Goal: Information Seeking & Learning: Learn about a topic

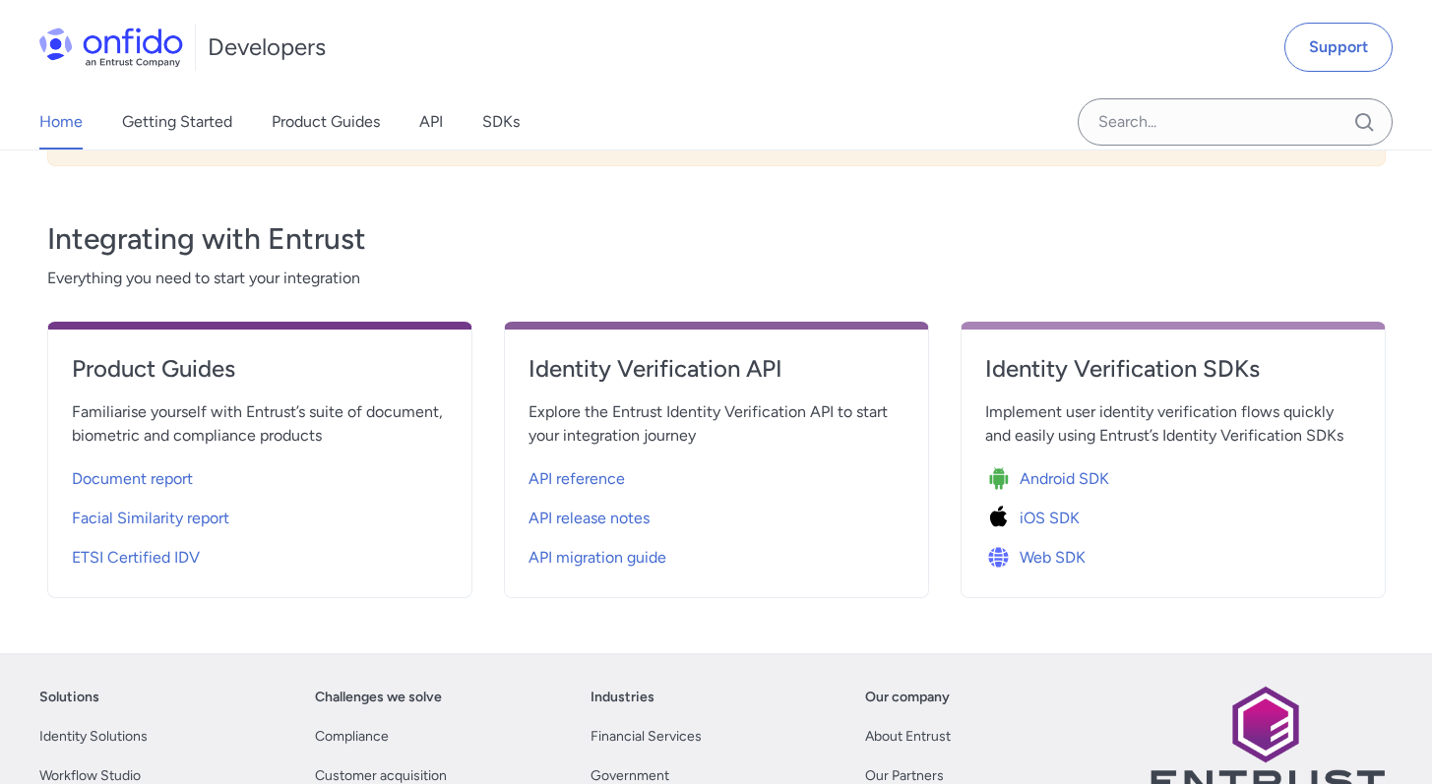
scroll to position [624, 0]
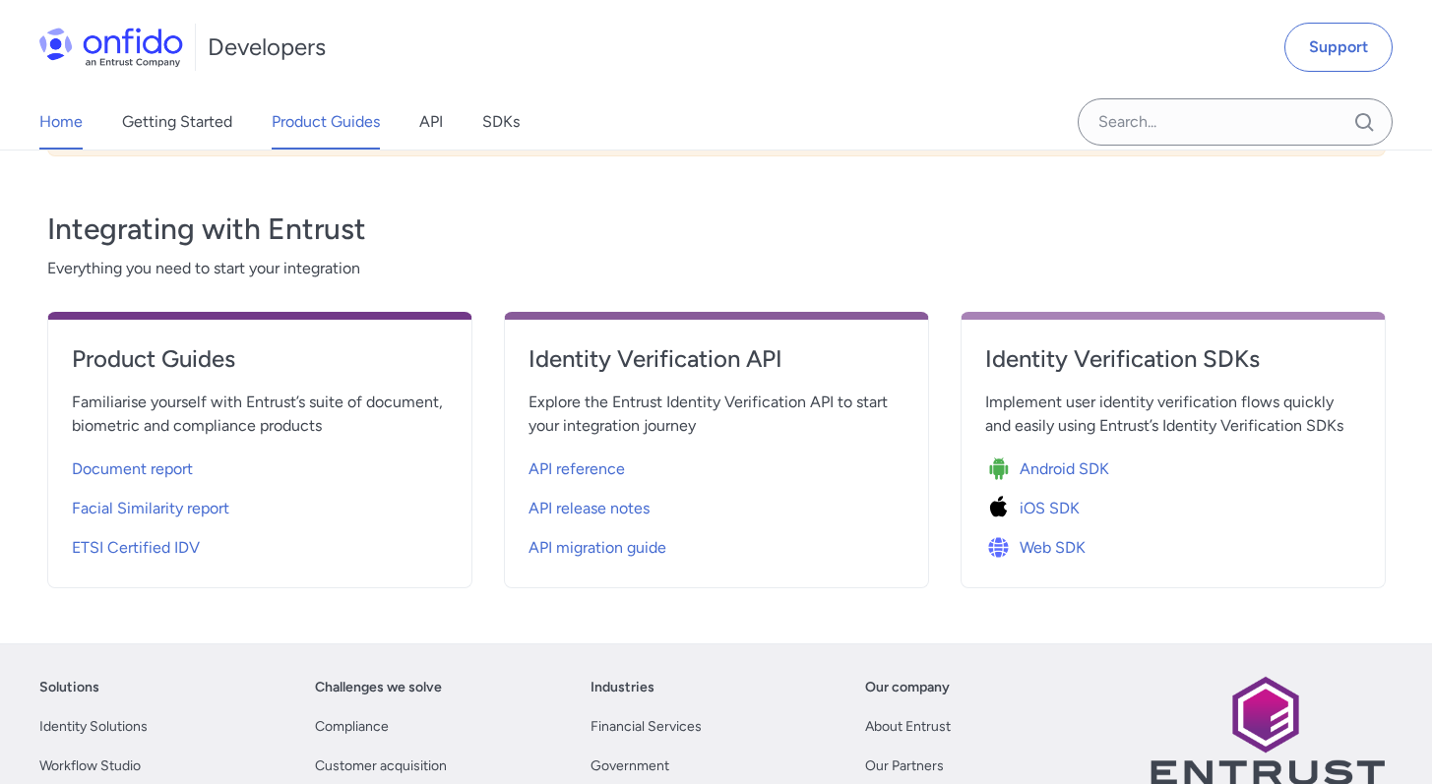
click at [331, 116] on link "Product Guides" at bounding box center [326, 121] width 108 height 55
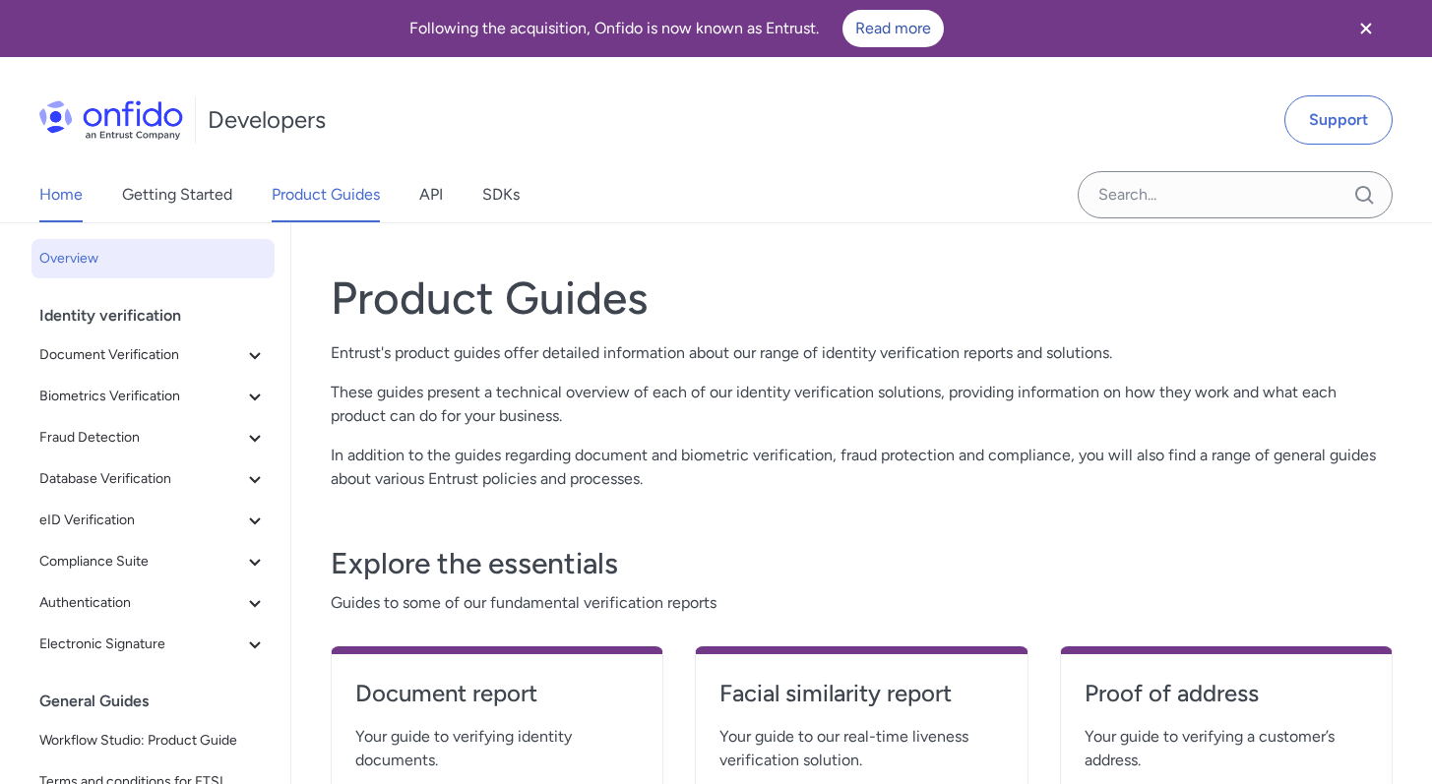
click at [70, 193] on link "Home" at bounding box center [60, 194] width 43 height 55
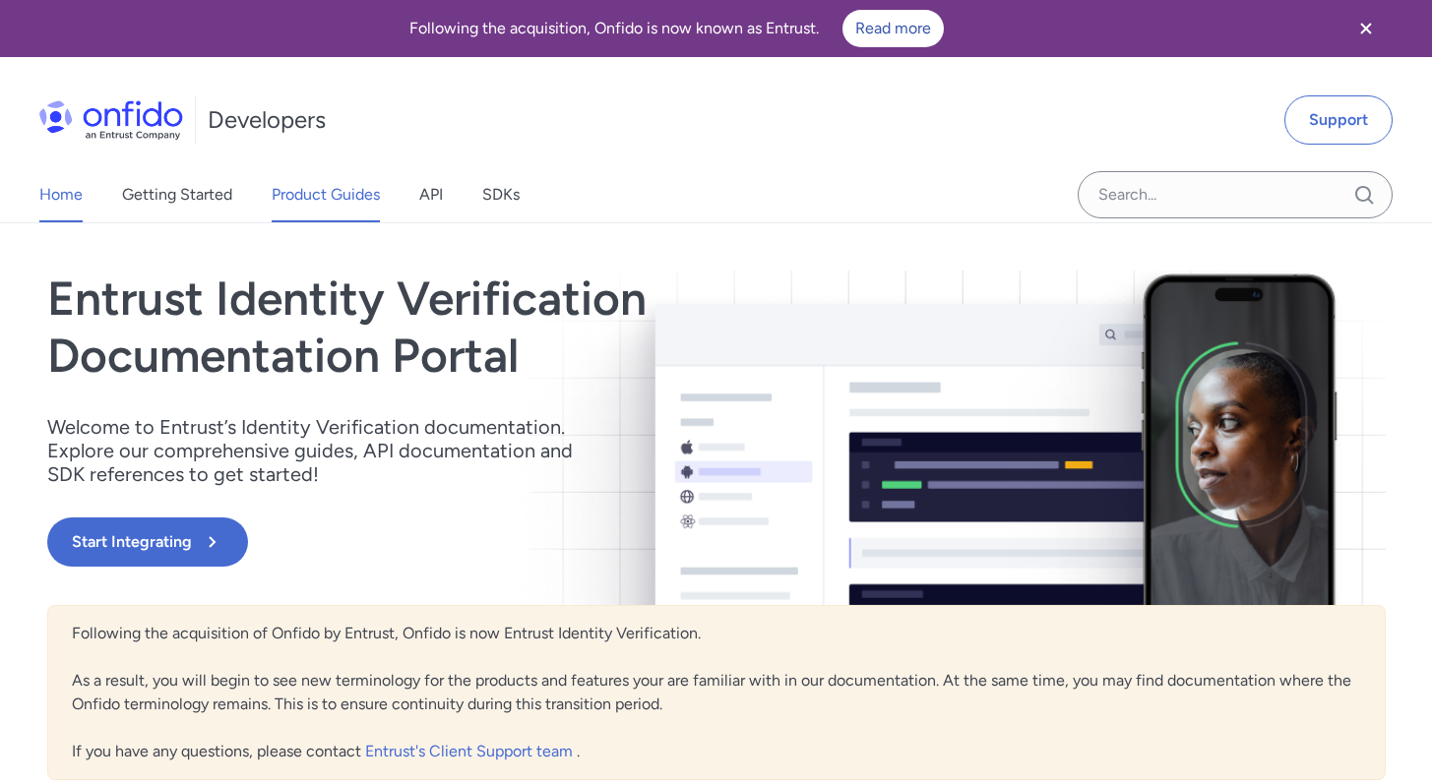
click at [333, 197] on link "Product Guides" at bounding box center [326, 194] width 108 height 55
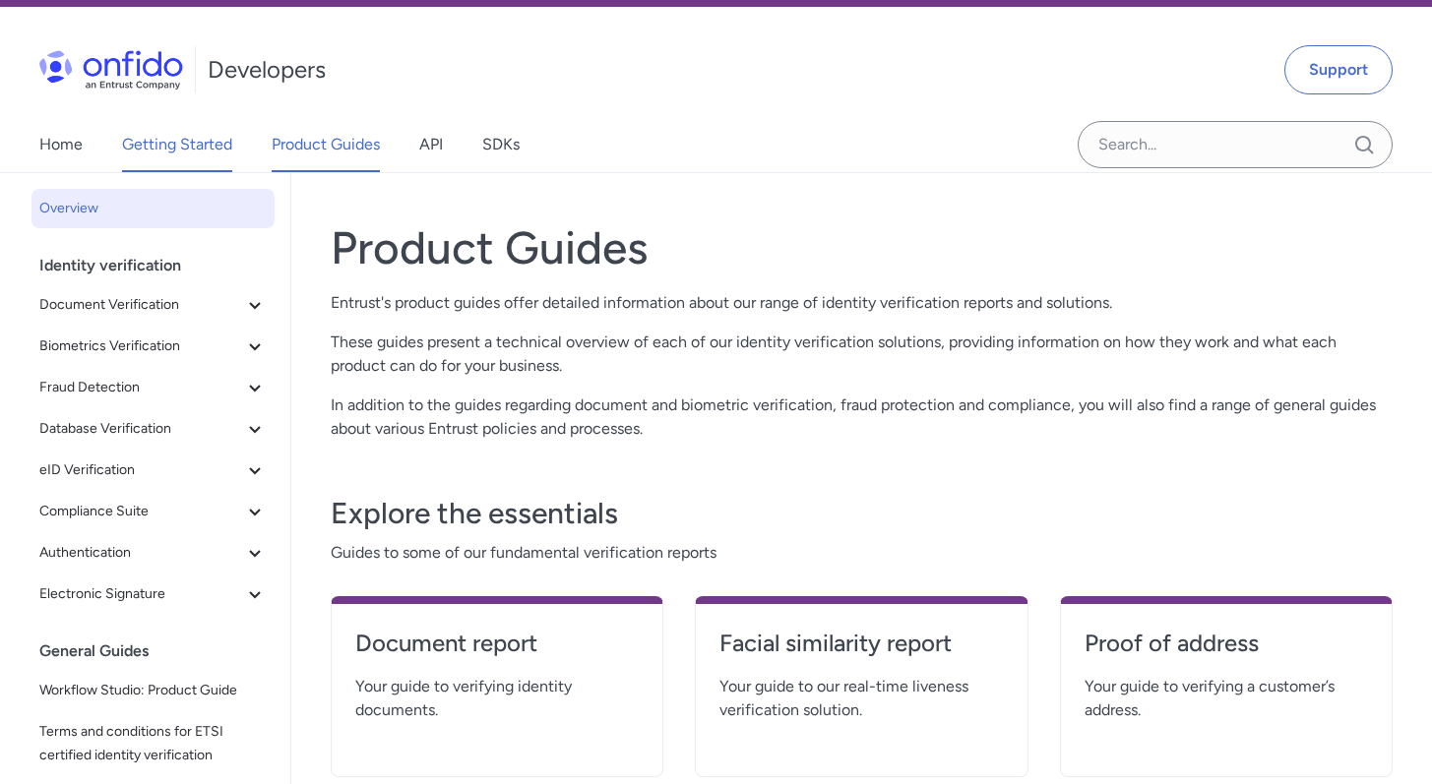
click at [207, 164] on link "Getting Started" at bounding box center [177, 144] width 110 height 55
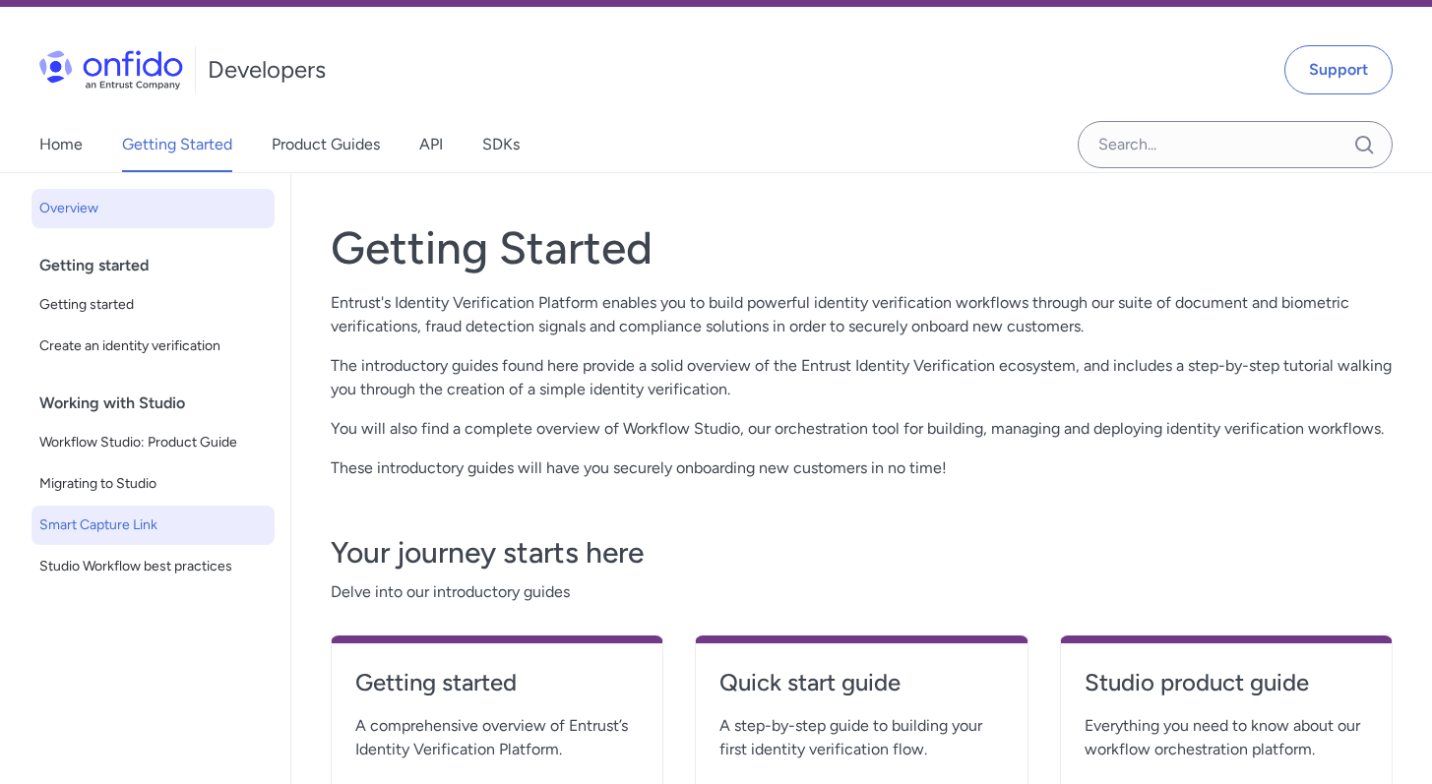
click at [156, 519] on span "Smart Capture Link" at bounding box center [152, 526] width 227 height 24
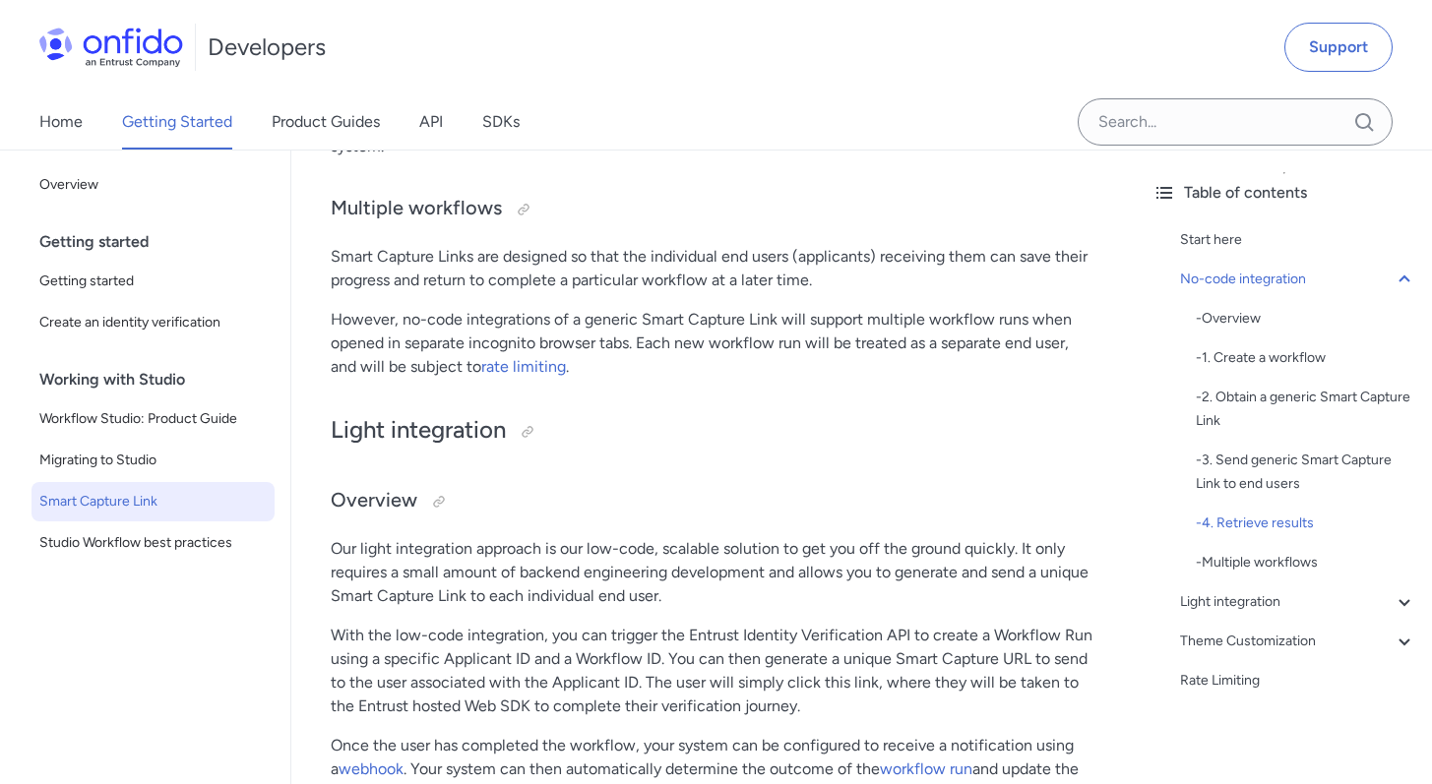
scroll to position [2107, 0]
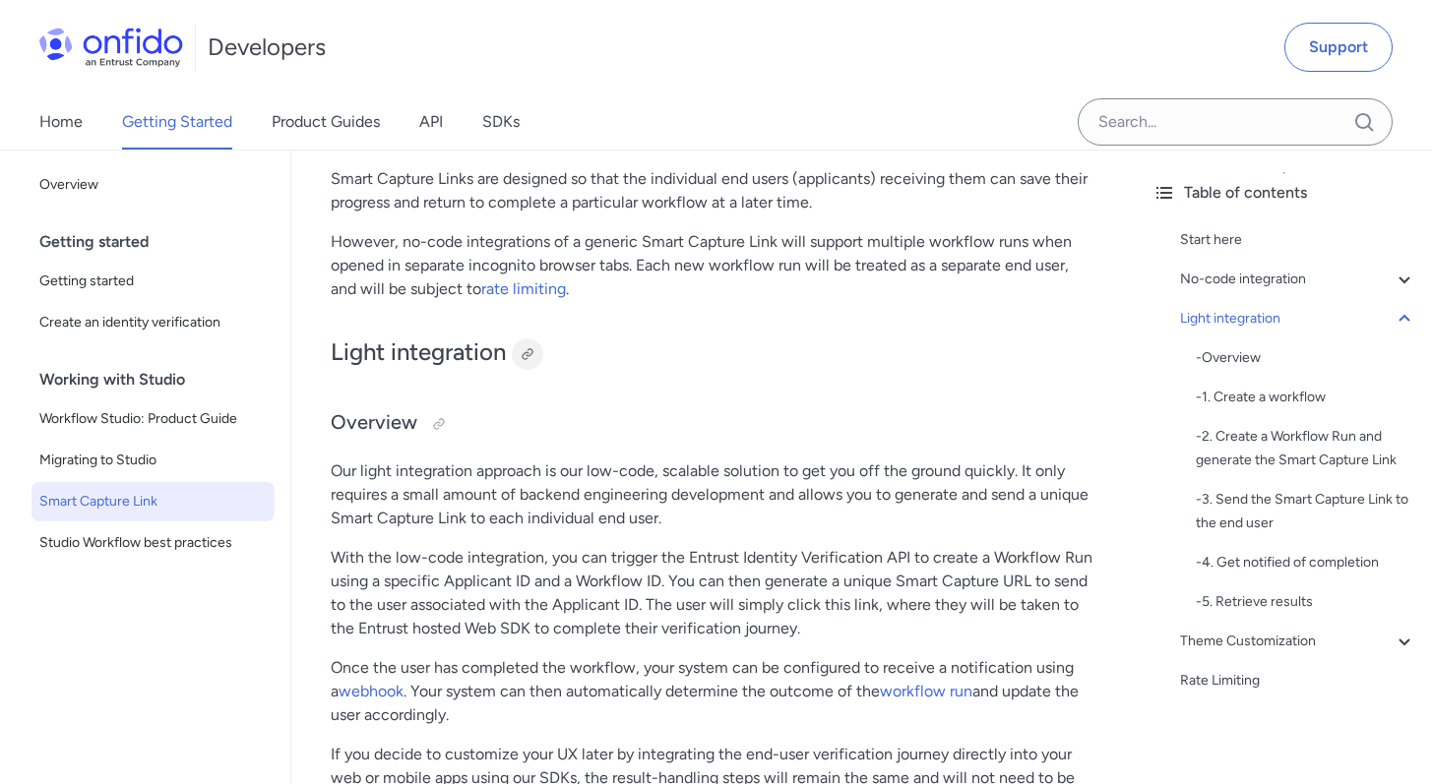
click at [531, 346] on div at bounding box center [528, 354] width 16 height 16
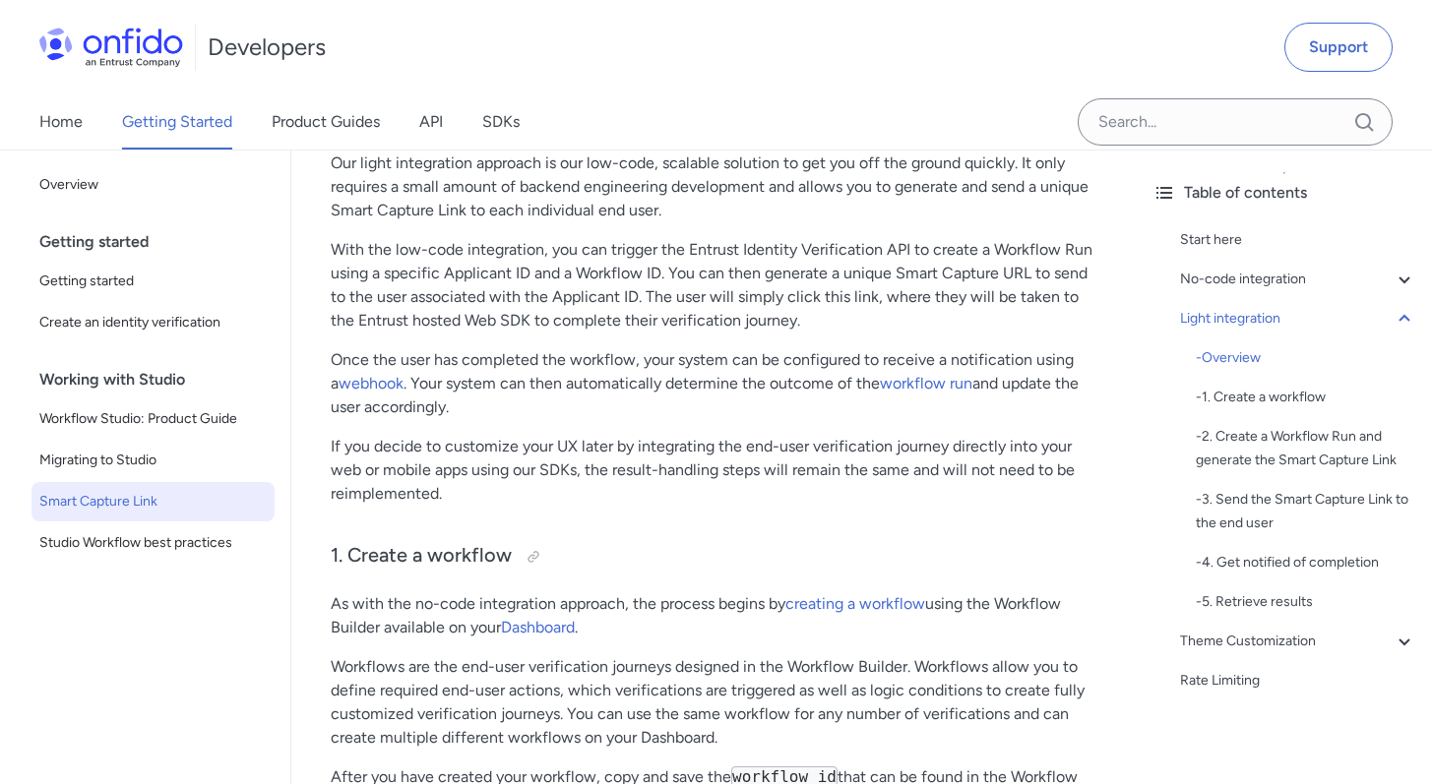
scroll to position [2530, 0]
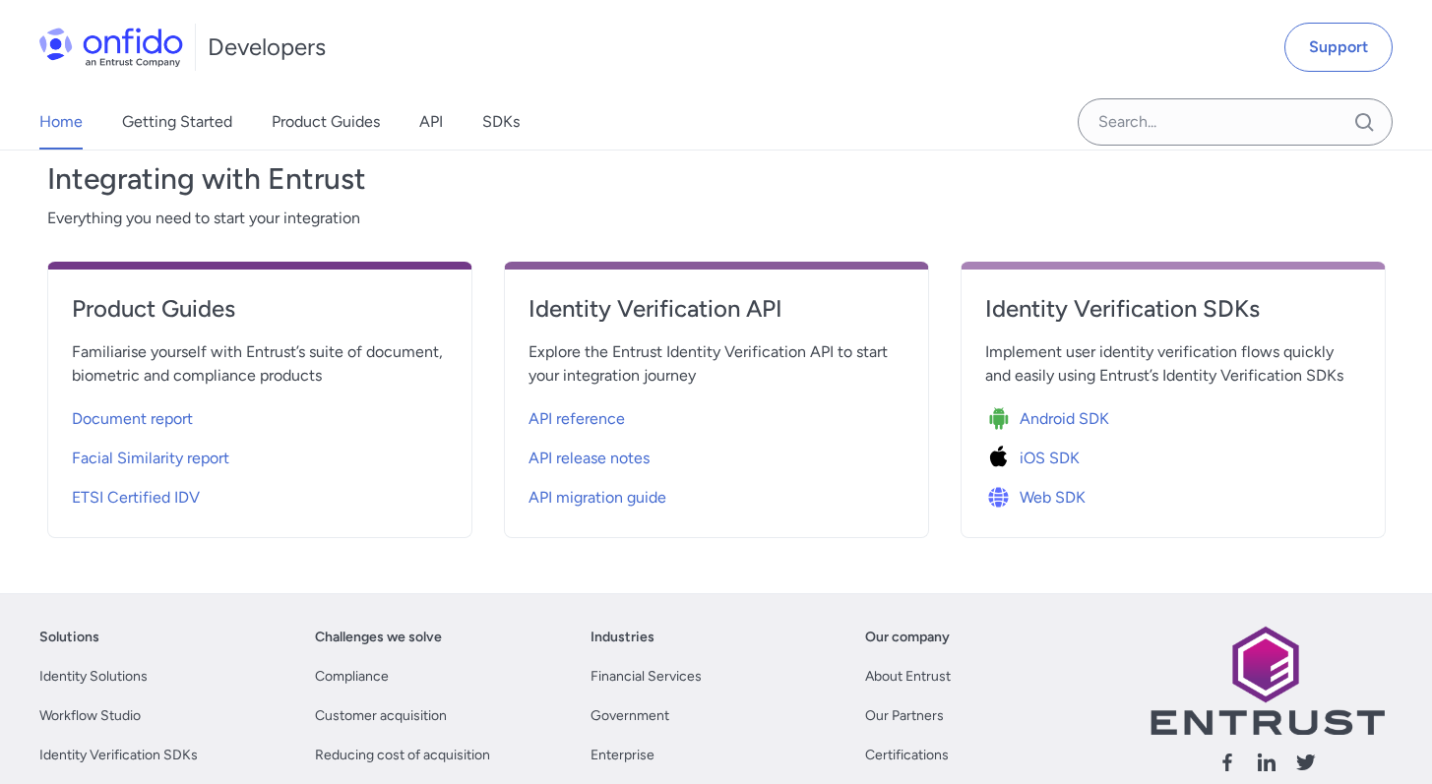
scroll to position [682, 0]
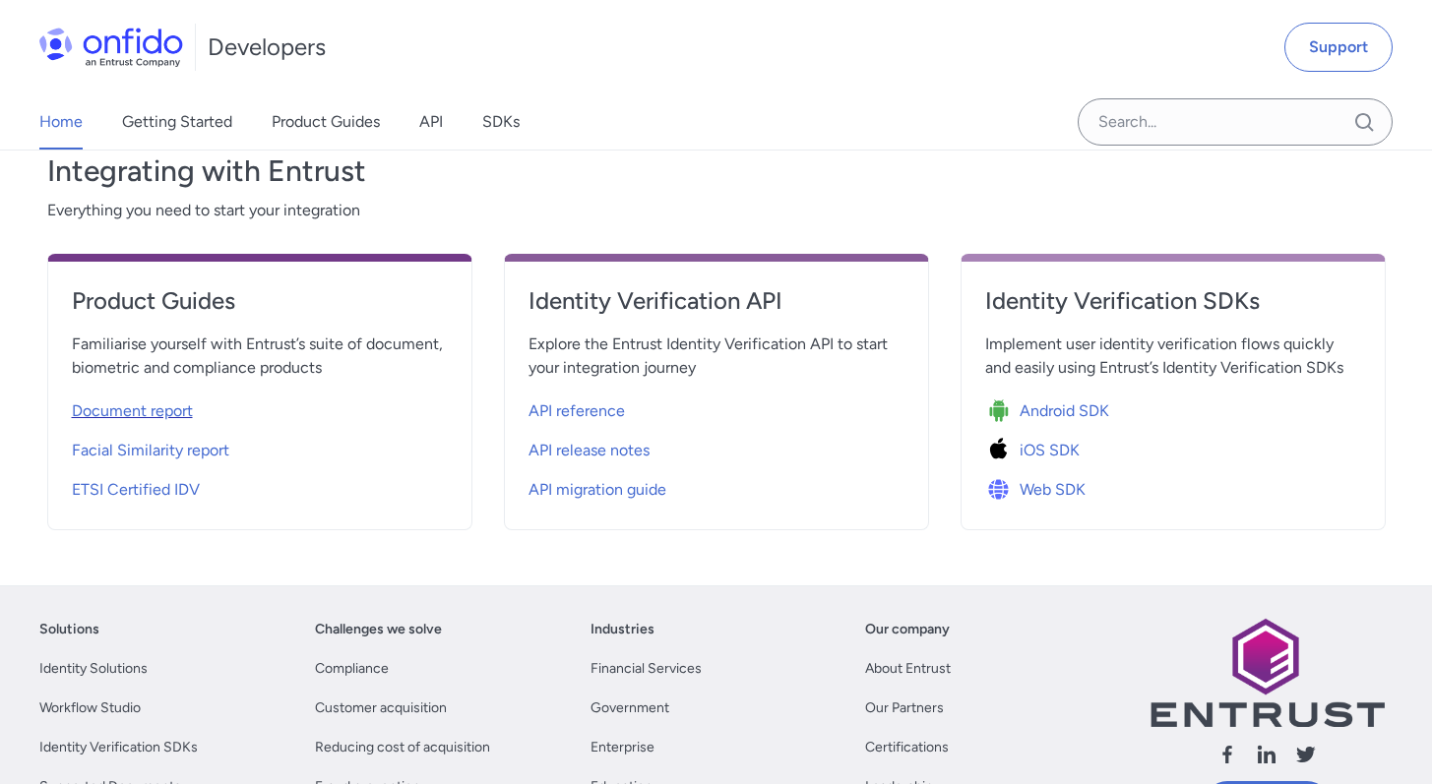
click at [198, 415] on div "Document report" at bounding box center [260, 411] width 376 height 31
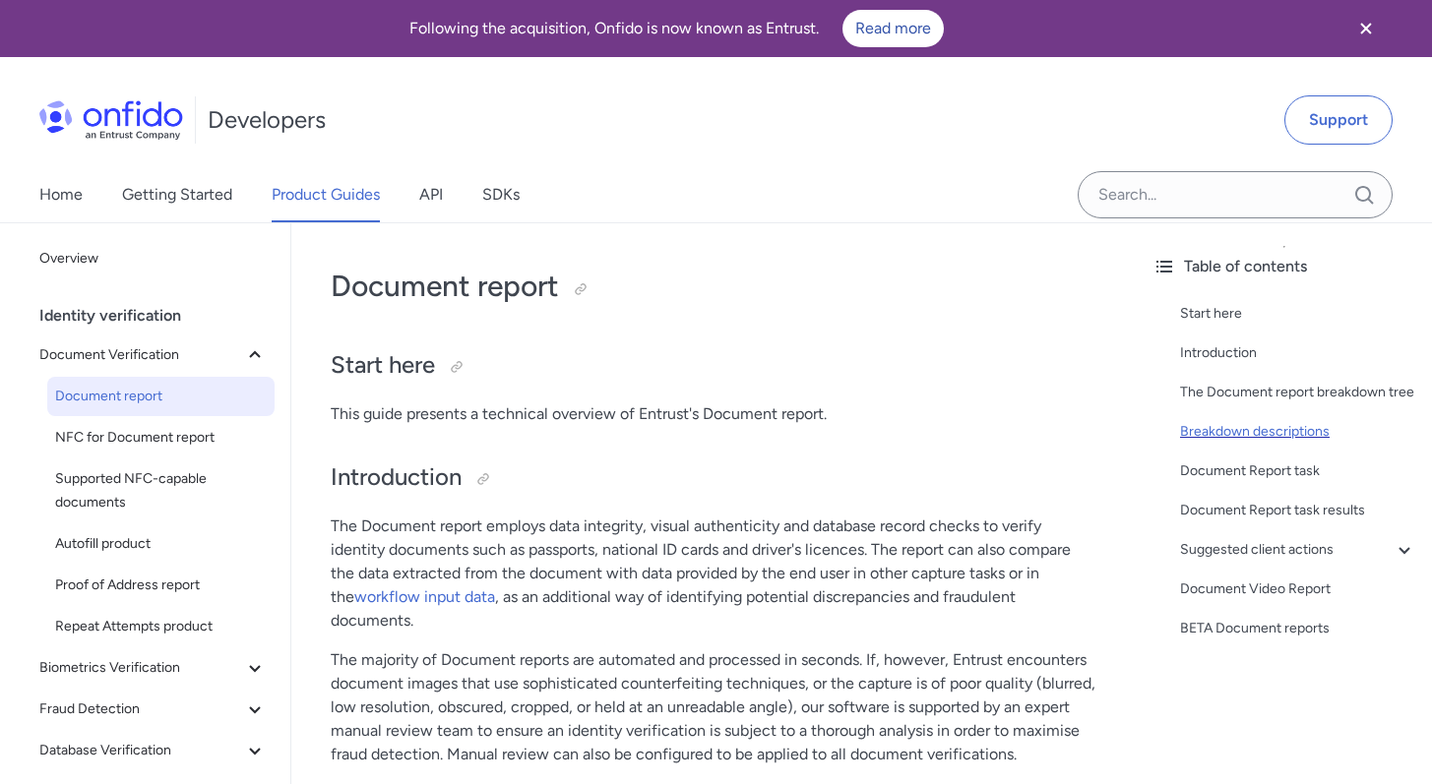
click at [1233, 444] on div "Breakdown descriptions" at bounding box center [1298, 432] width 236 height 24
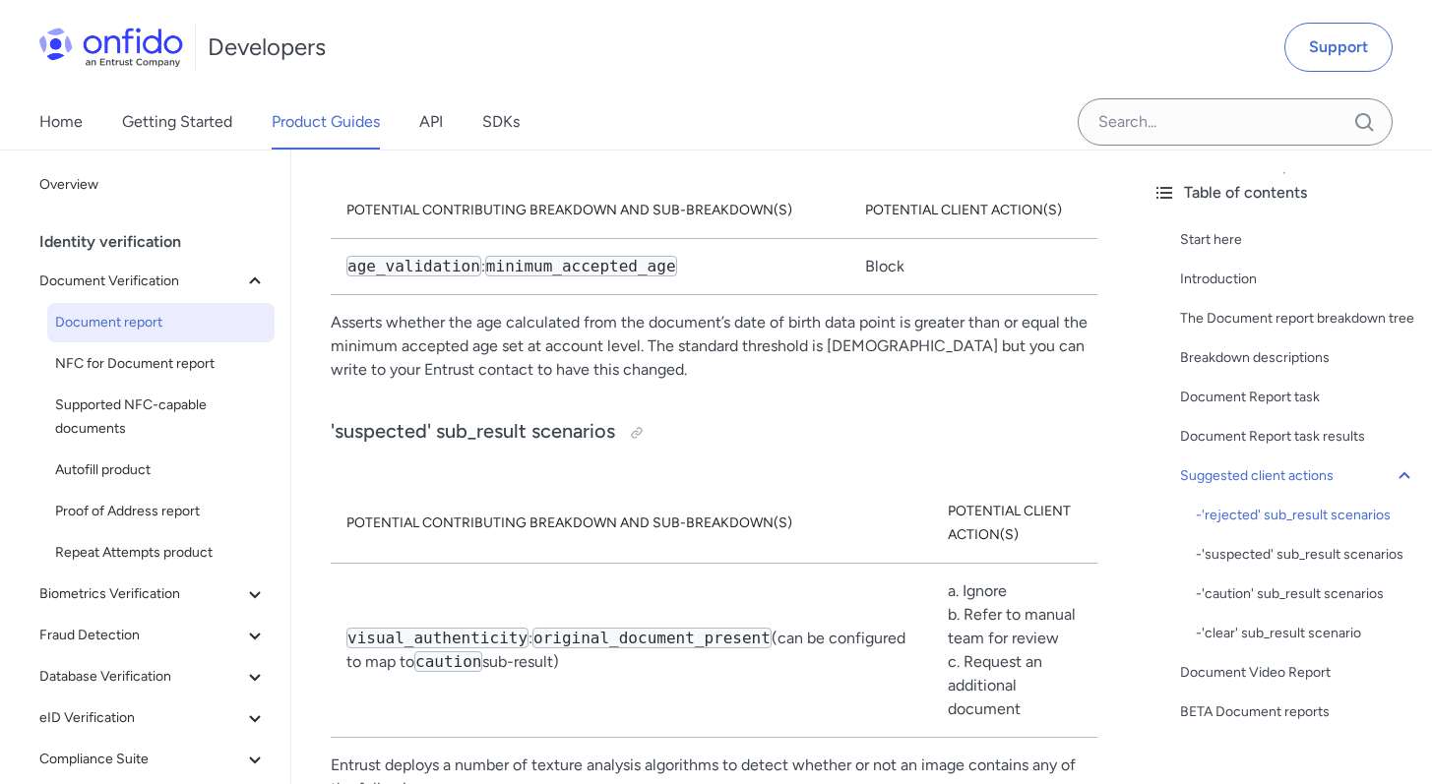
scroll to position [10912, 0]
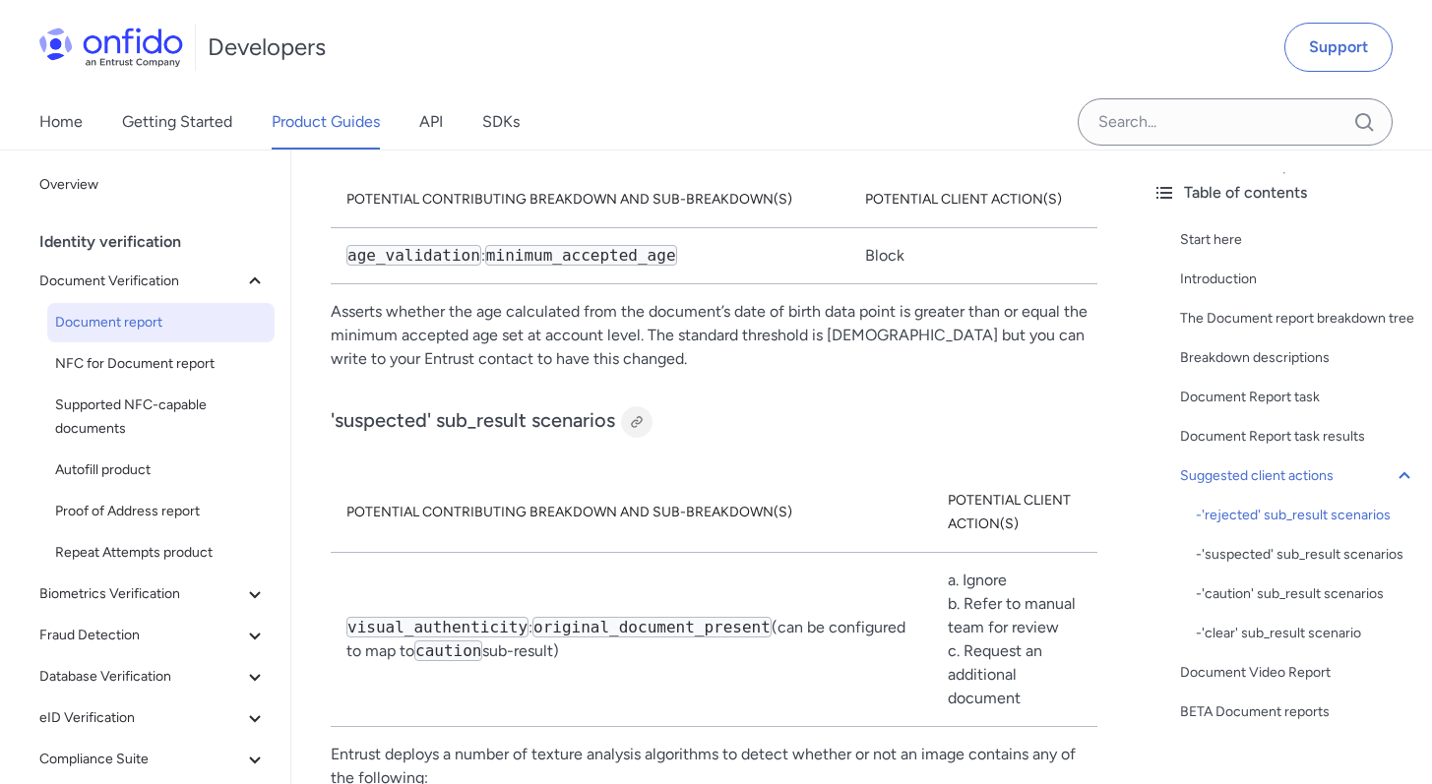
click at [631, 414] on div at bounding box center [637, 422] width 16 height 16
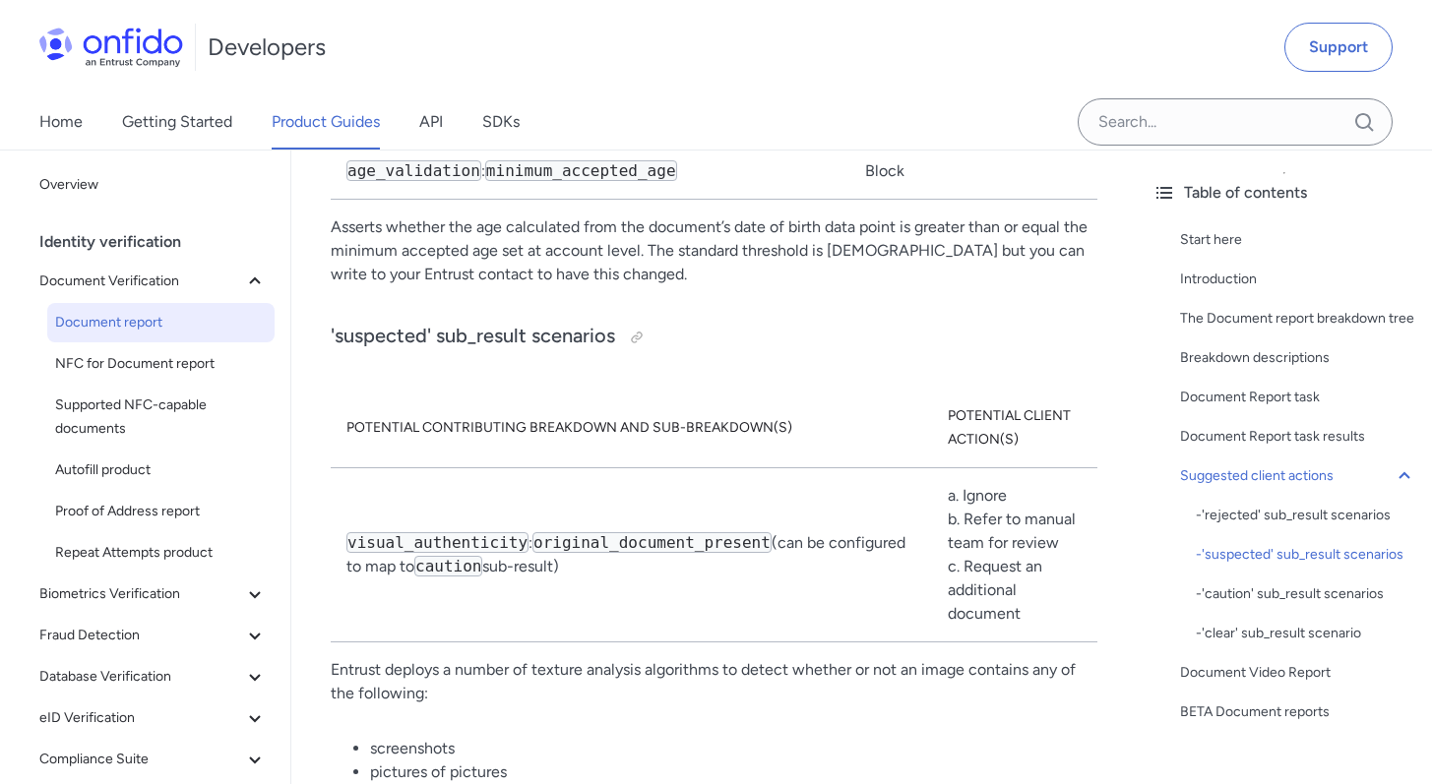
scroll to position [10817, 0]
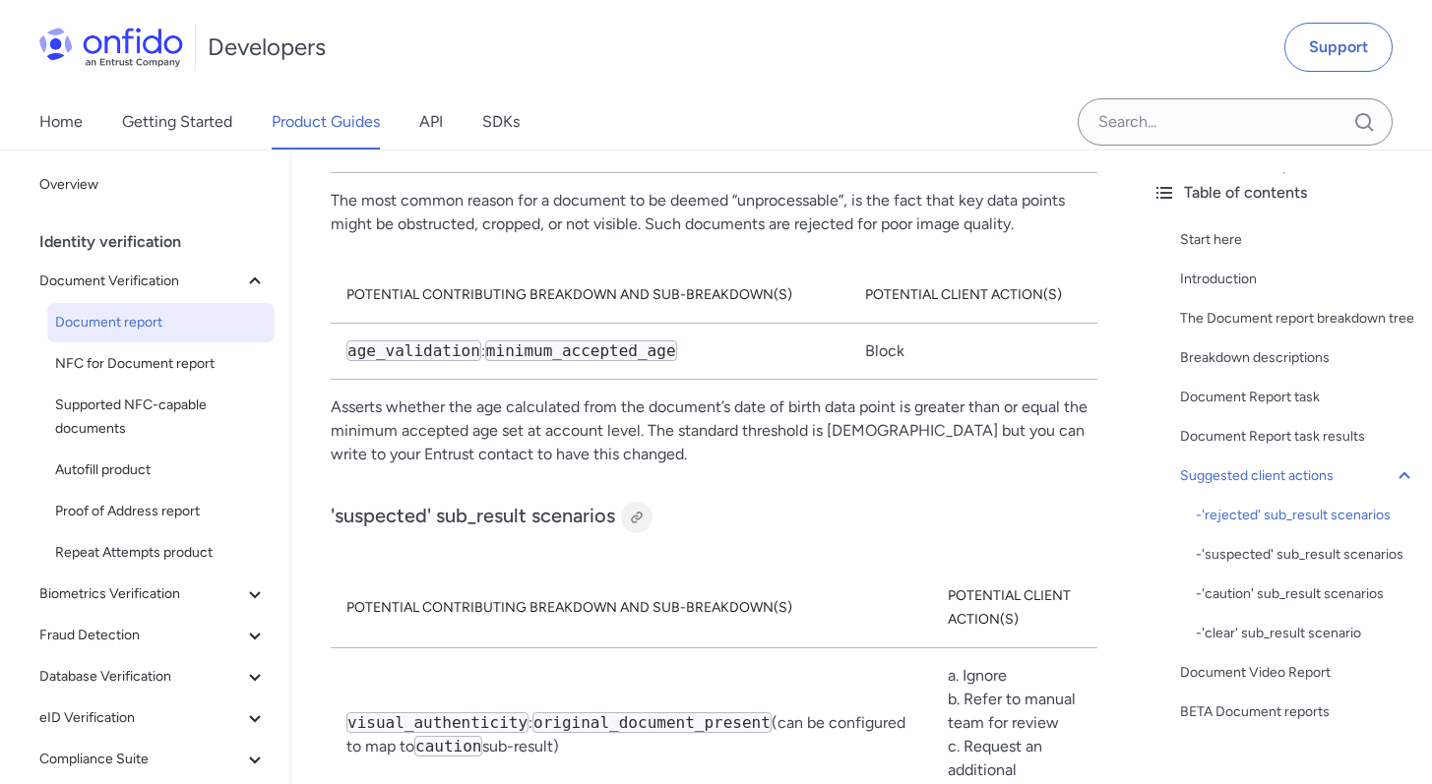
click at [632, 510] on div at bounding box center [637, 518] width 16 height 16
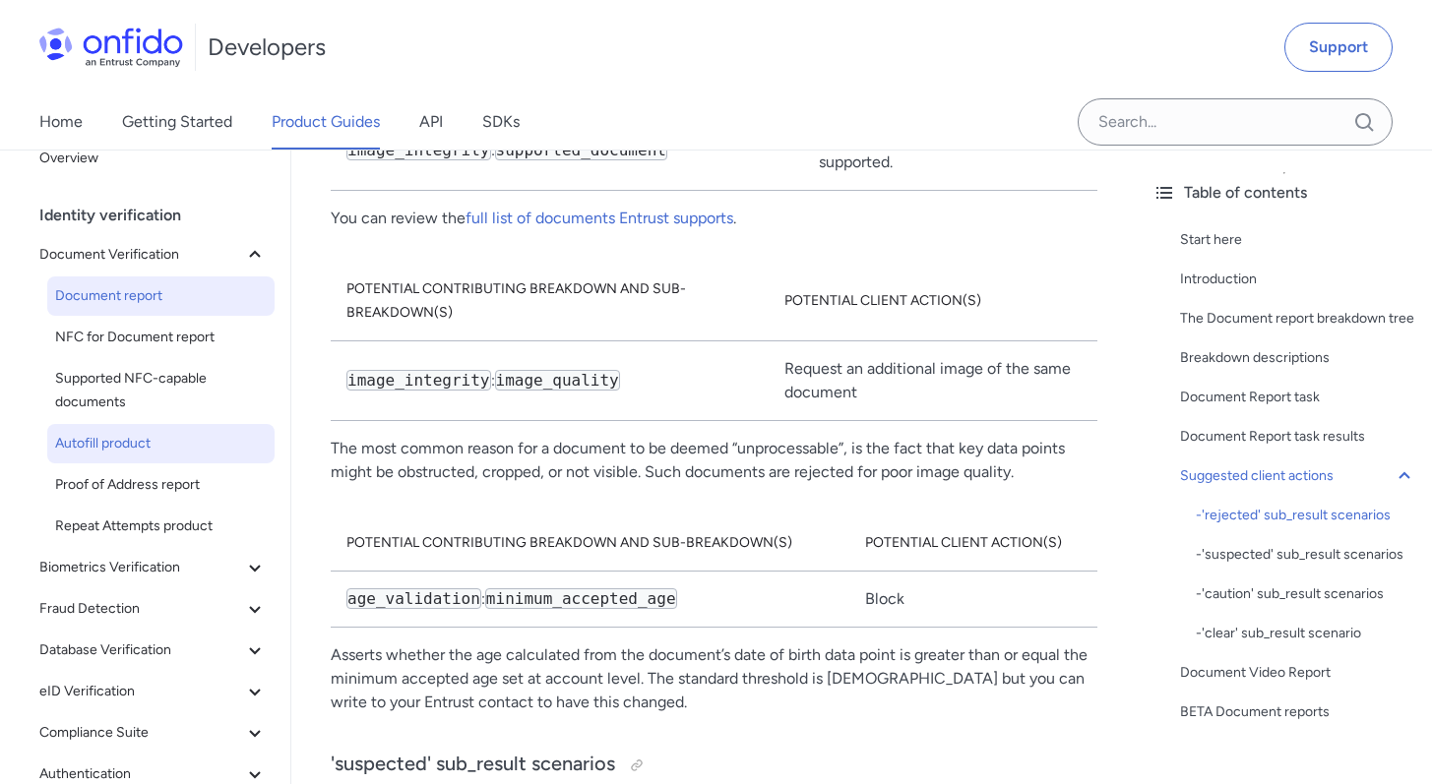
scroll to position [28, 0]
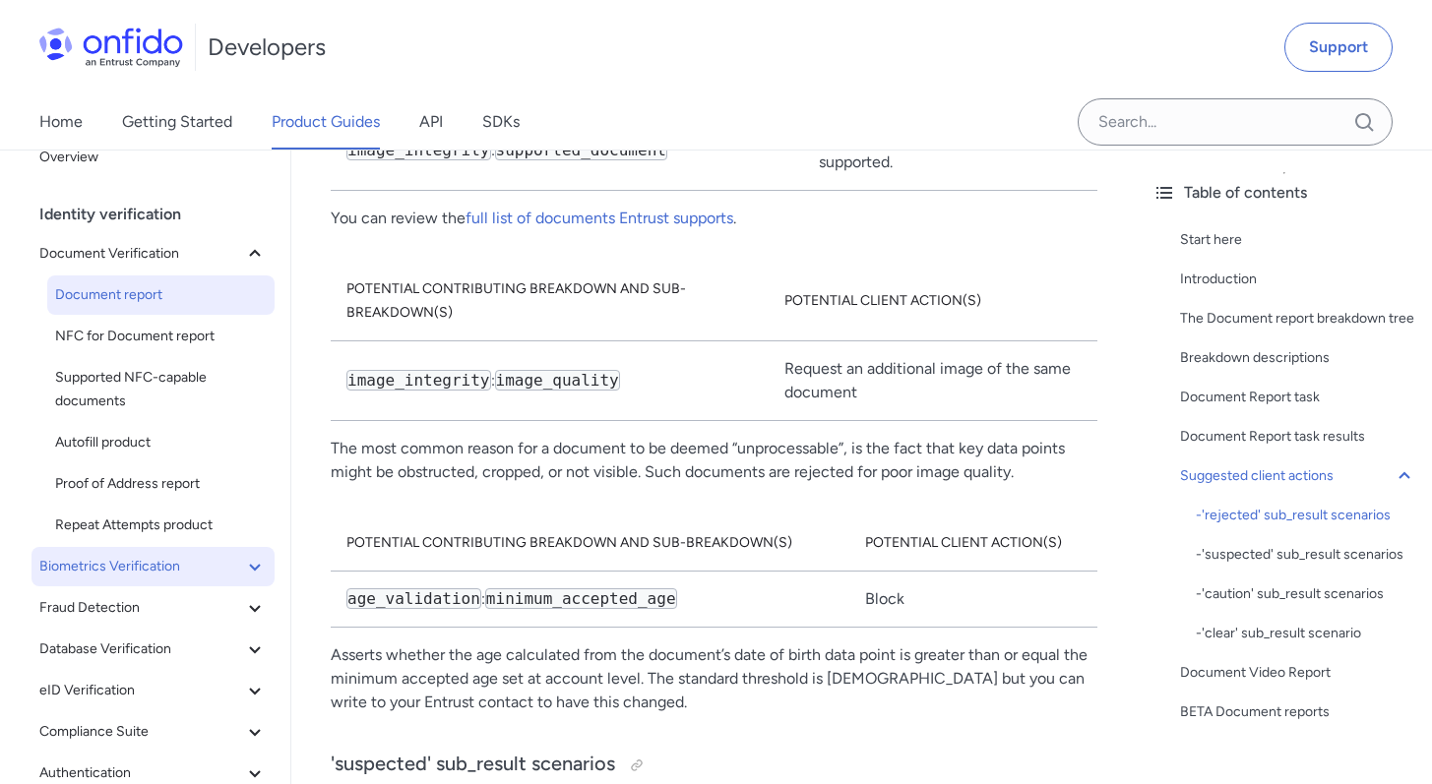
click at [114, 566] on span "Biometrics Verification" at bounding box center [141, 567] width 204 height 24
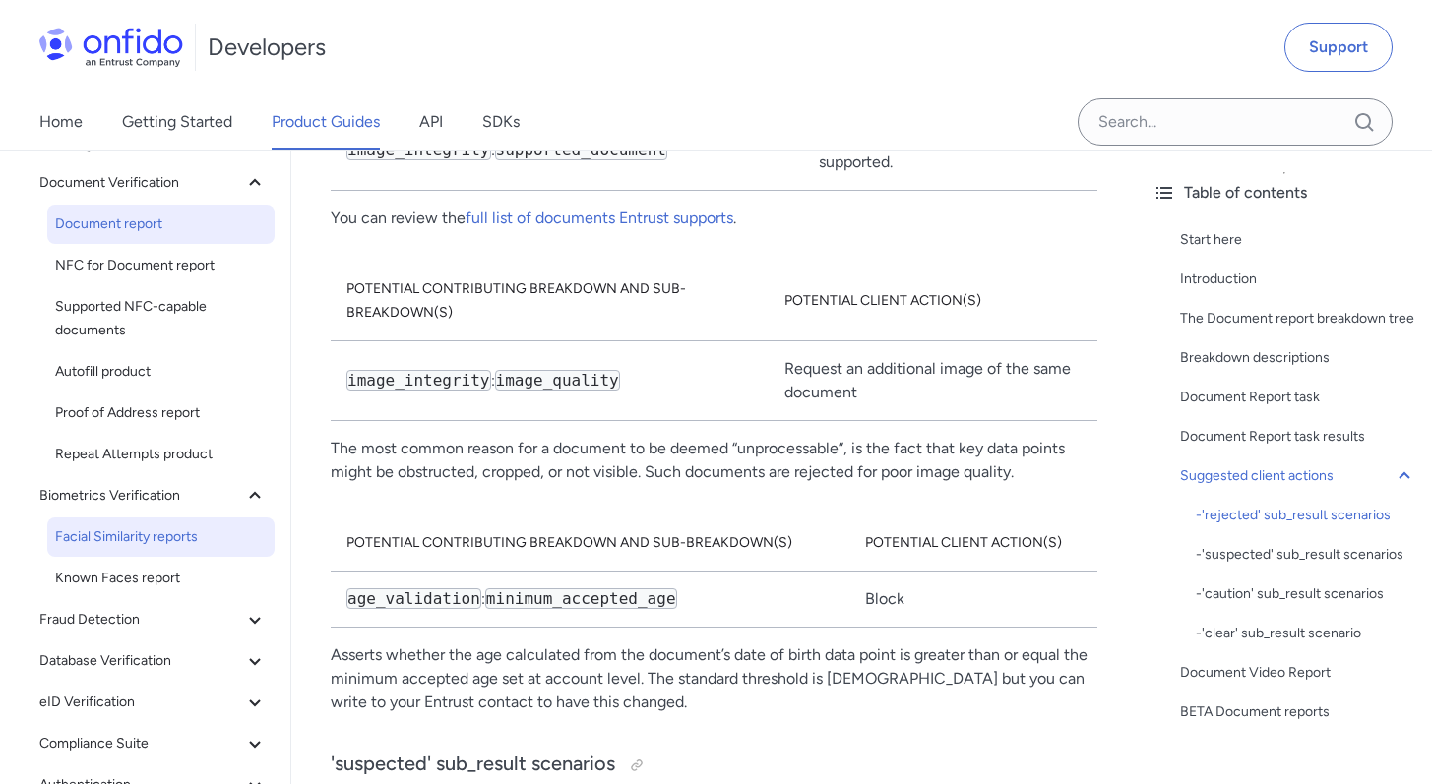
click at [125, 549] on link "Facial Similarity reports" at bounding box center [160, 537] width 227 height 39
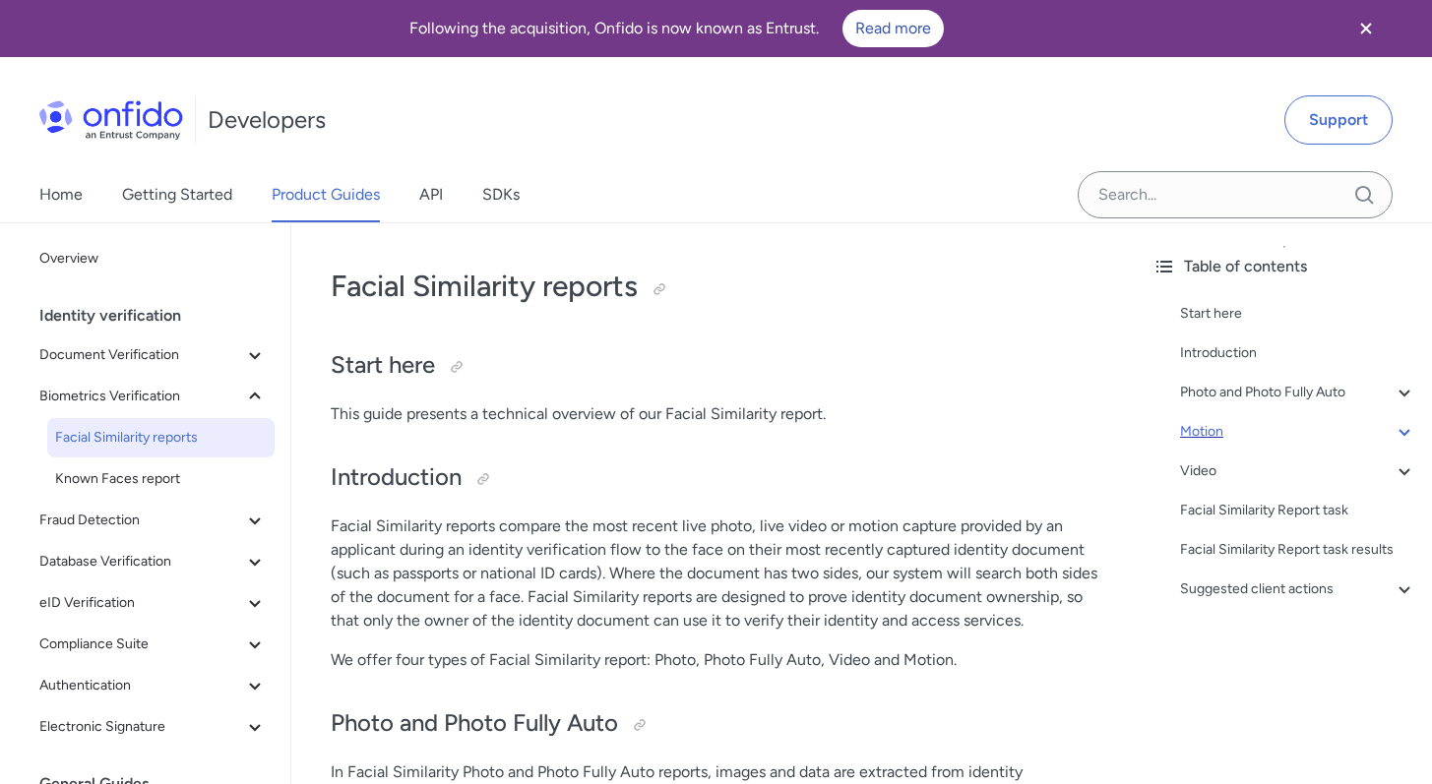
click at [1195, 435] on div "Motion" at bounding box center [1298, 432] width 236 height 24
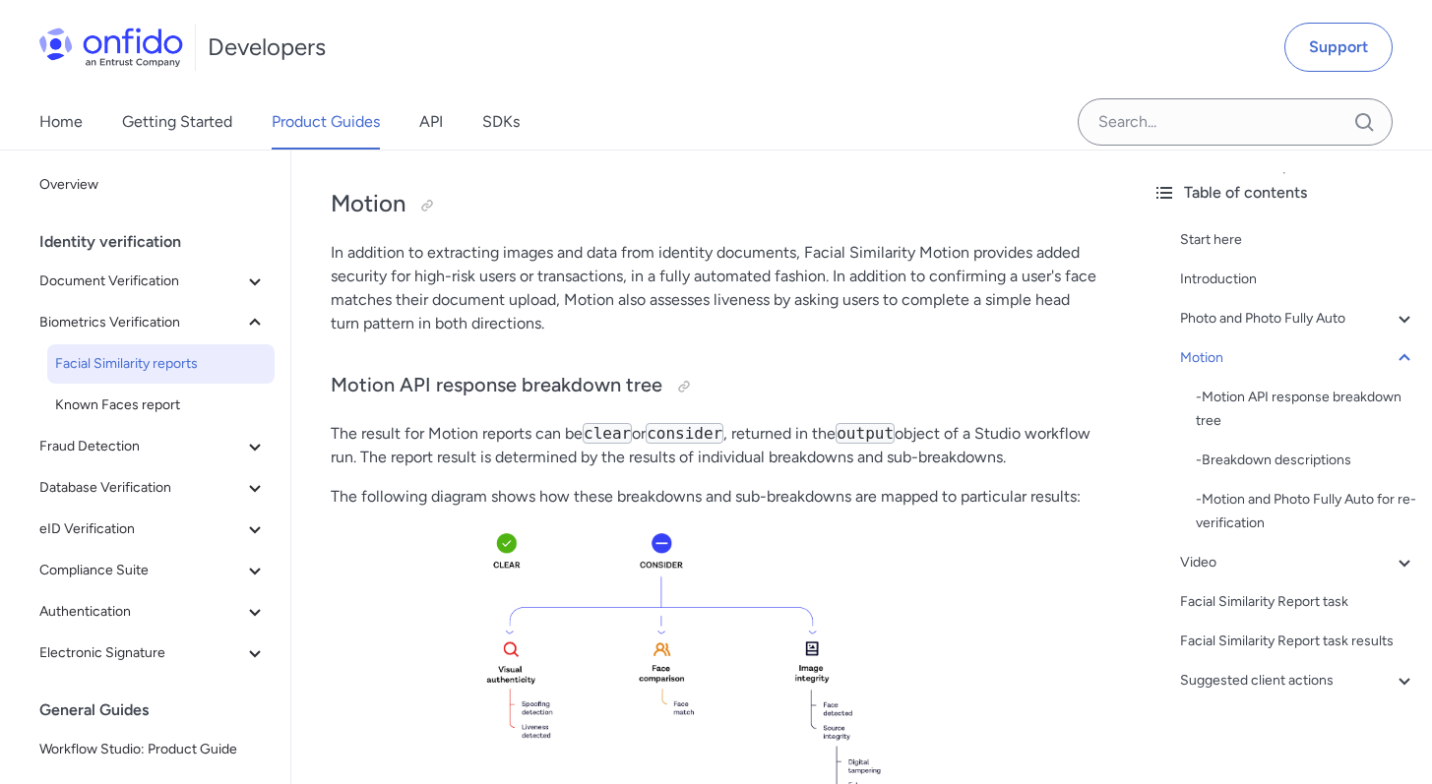
click at [1225, 665] on div "Start here Introduction Photo and Photo Fully Auto - Photo and Photo Fully Auto…" at bounding box center [1285, 464] width 264 height 488
click at [1225, 680] on div "Suggested client actions" at bounding box center [1298, 681] width 236 height 24
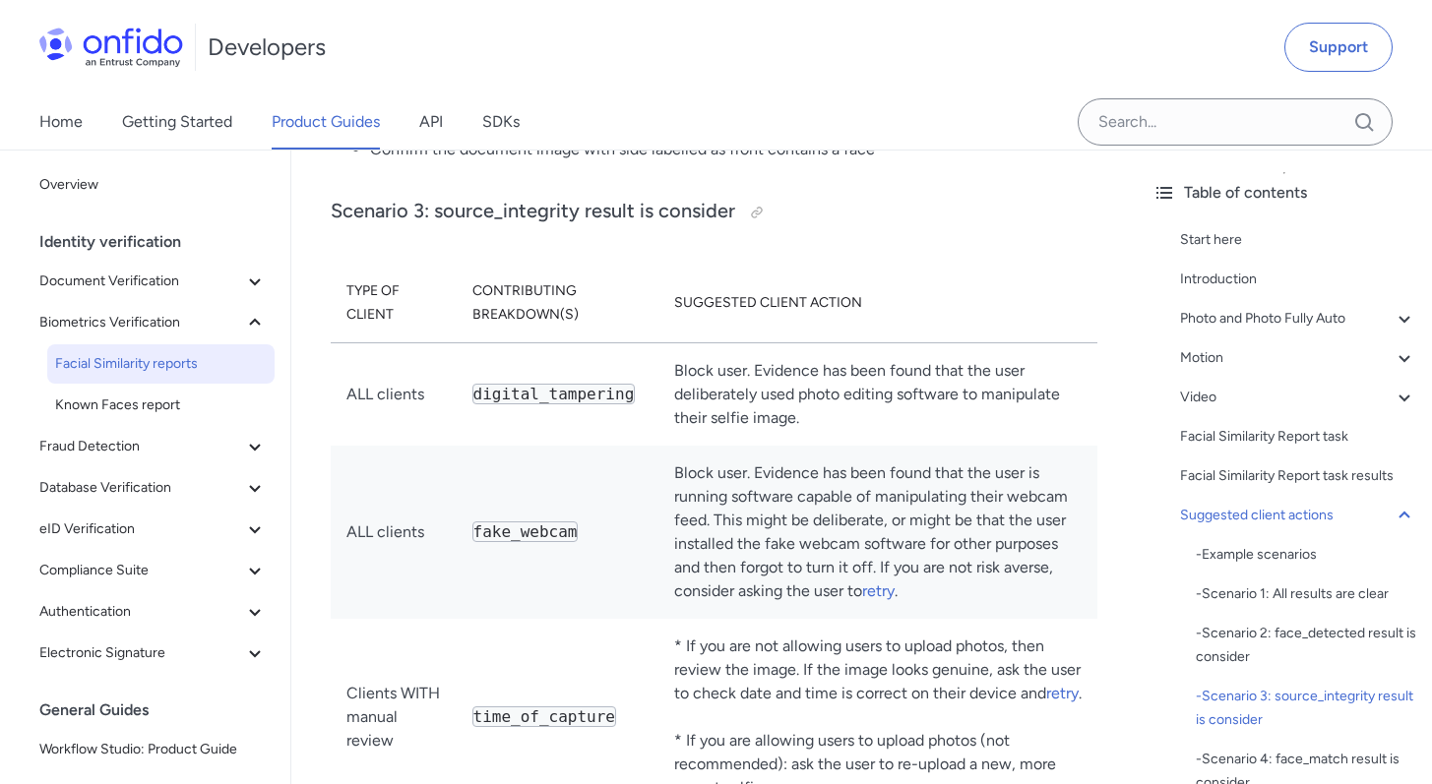
scroll to position [9934, 0]
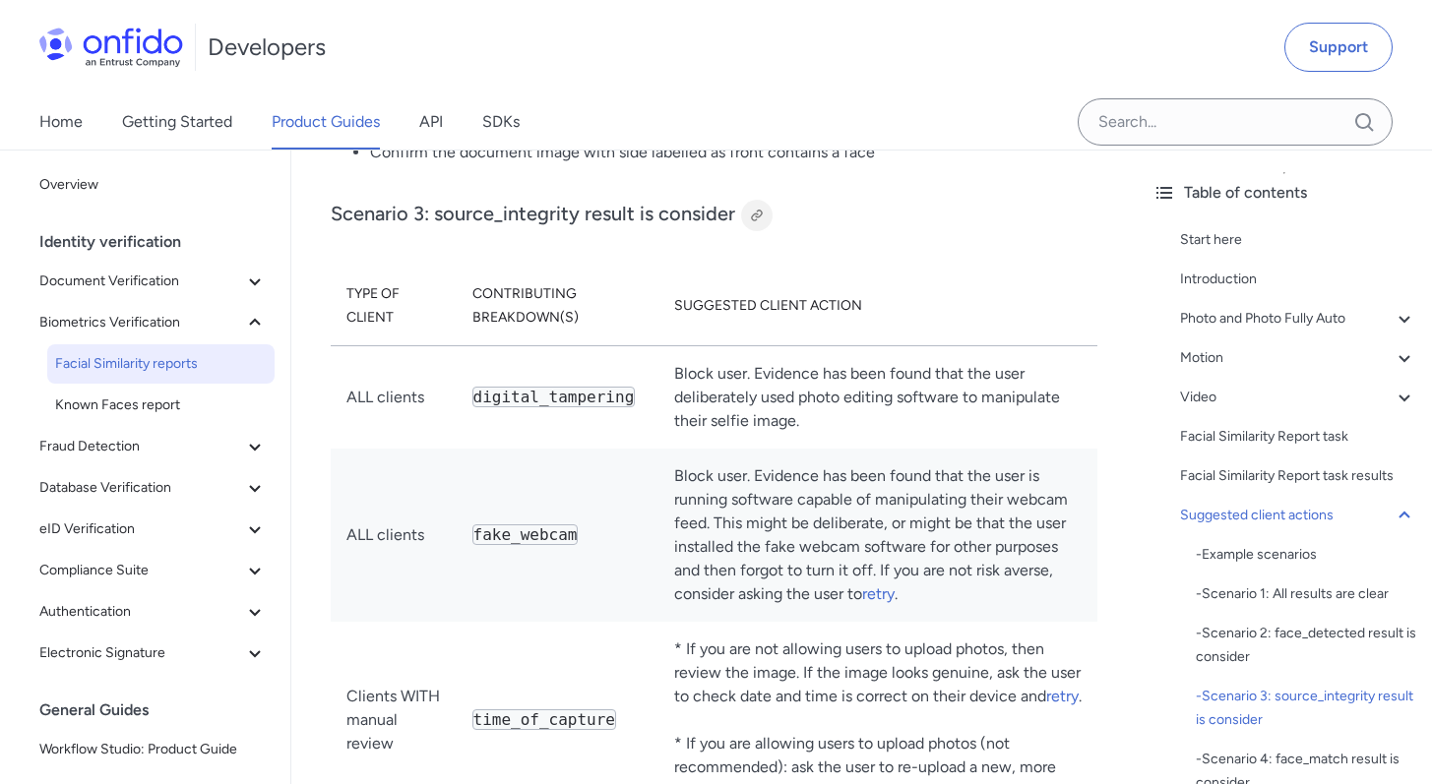
click at [762, 231] on div at bounding box center [756, 215] width 31 height 31
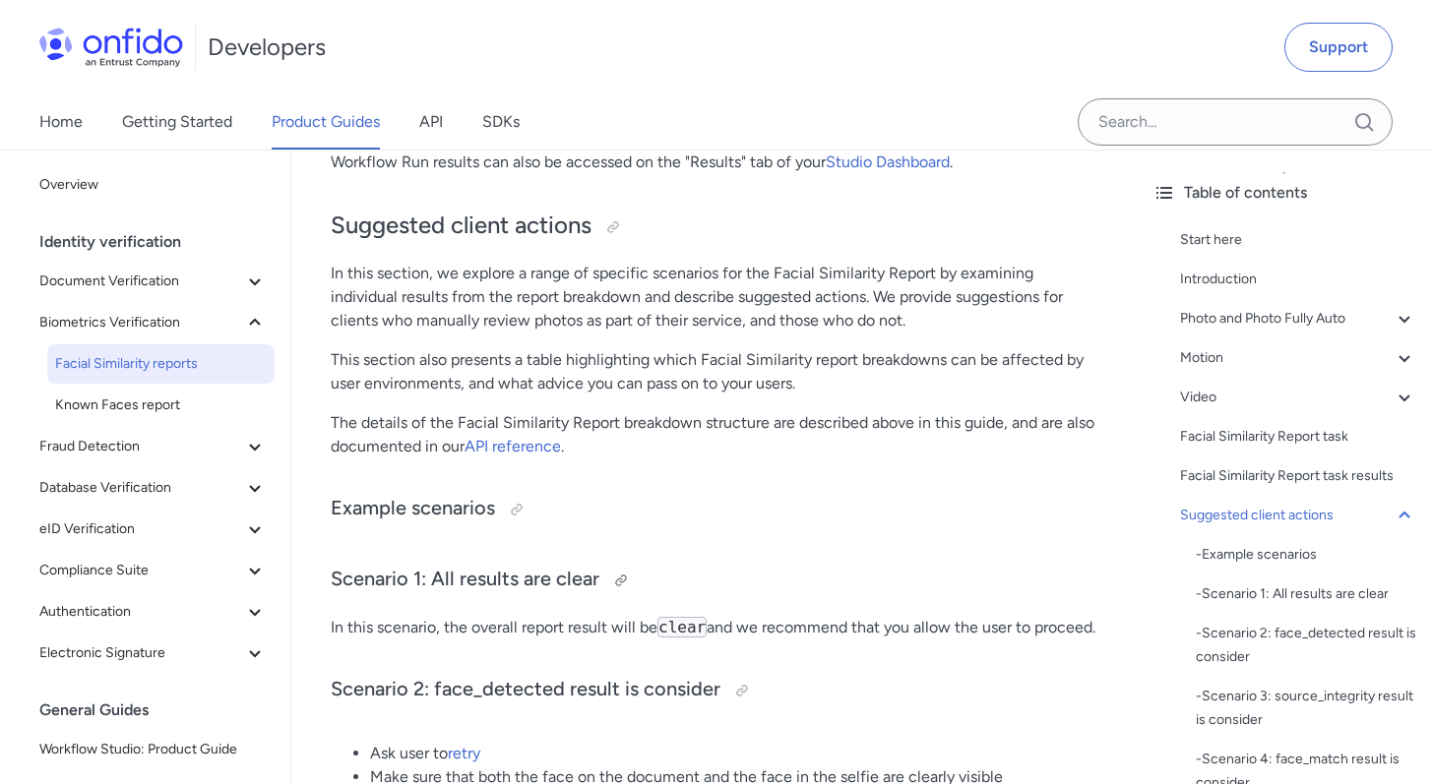
scroll to position [9263, 0]
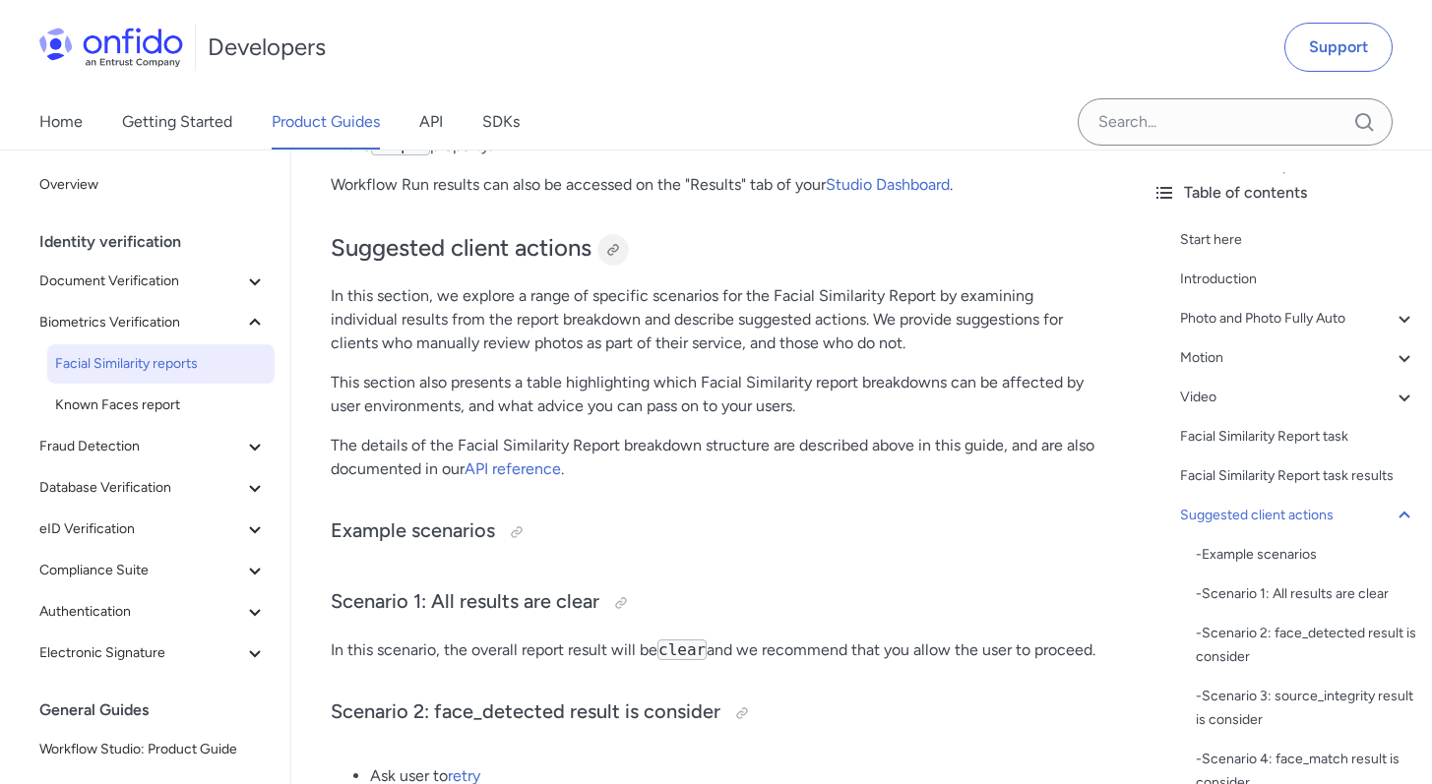
click at [610, 258] on div at bounding box center [613, 250] width 16 height 16
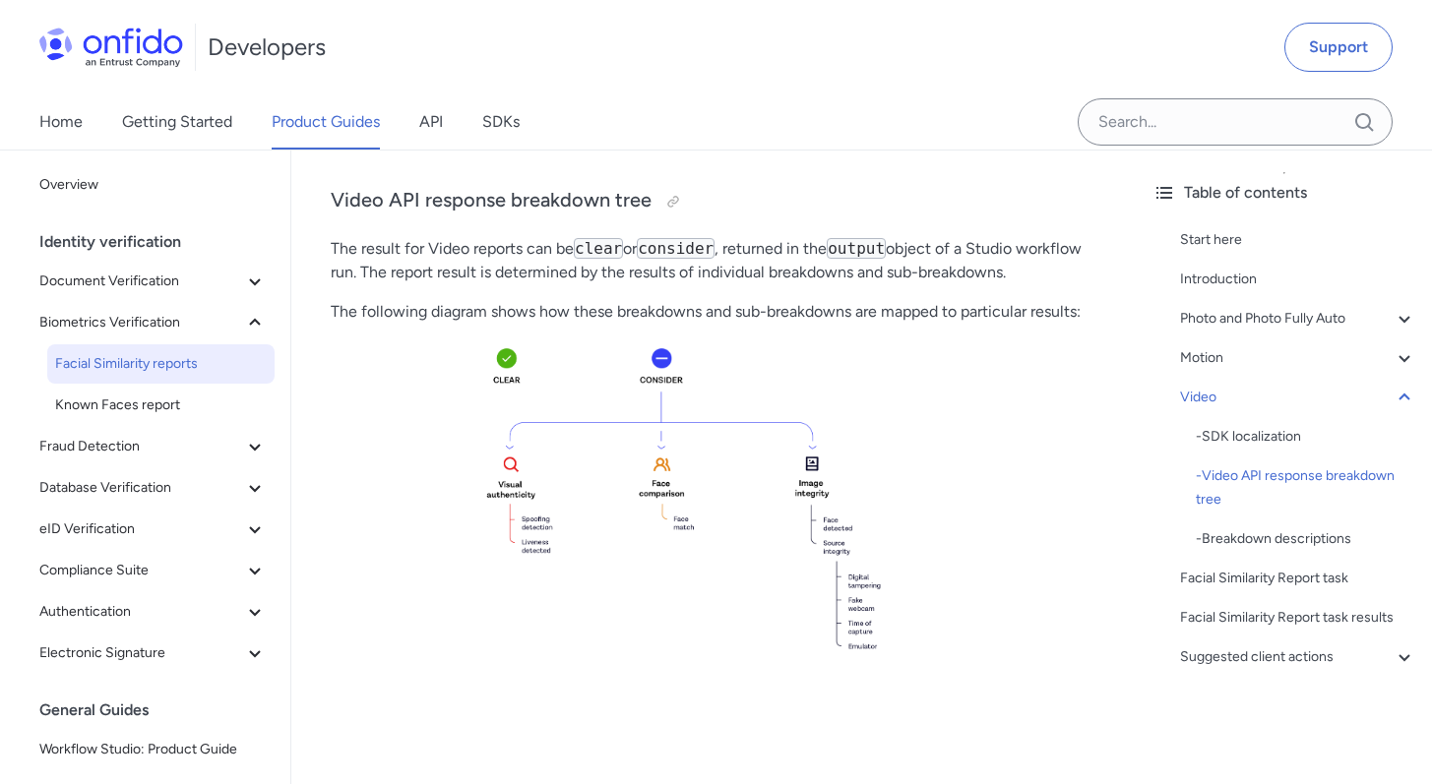
scroll to position [6215, 0]
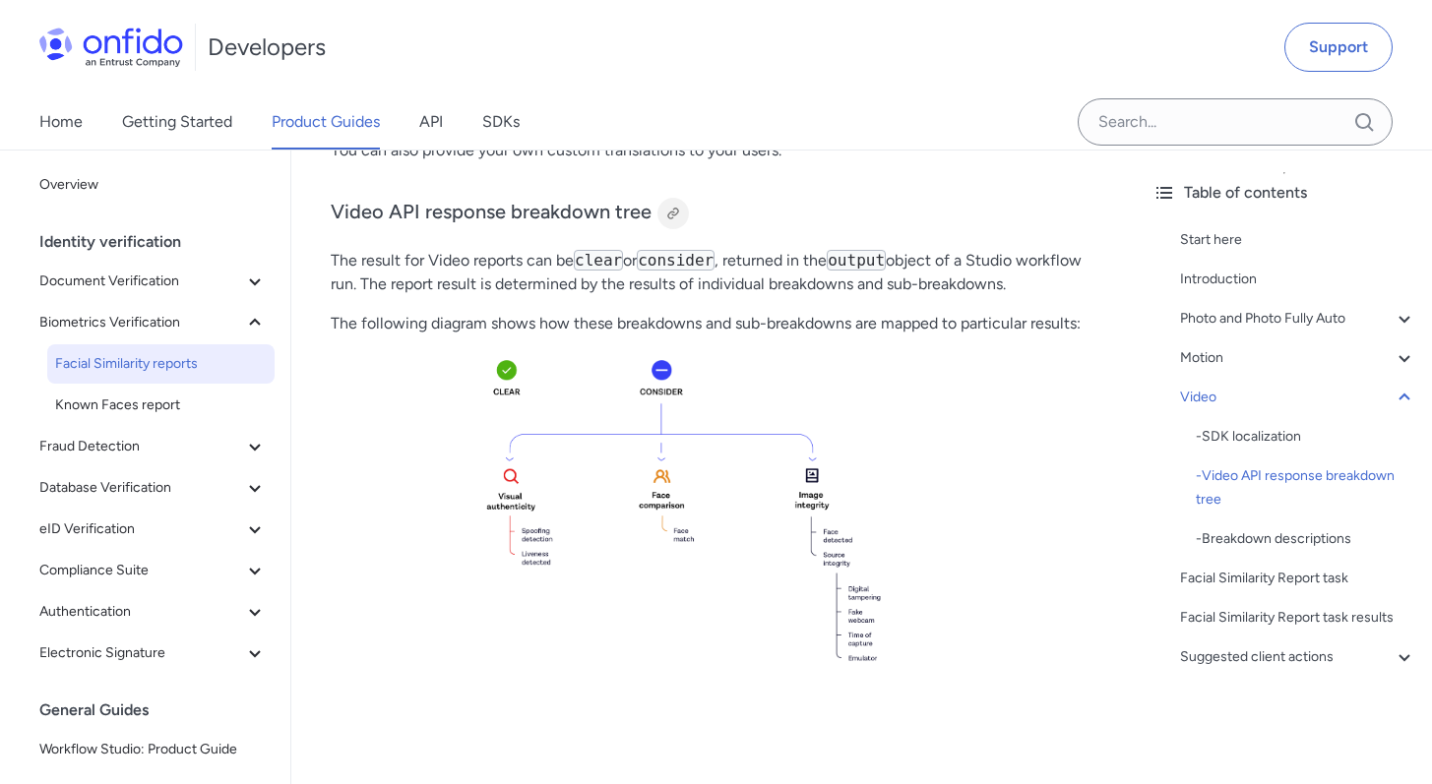
click at [671, 221] on div at bounding box center [673, 214] width 16 height 16
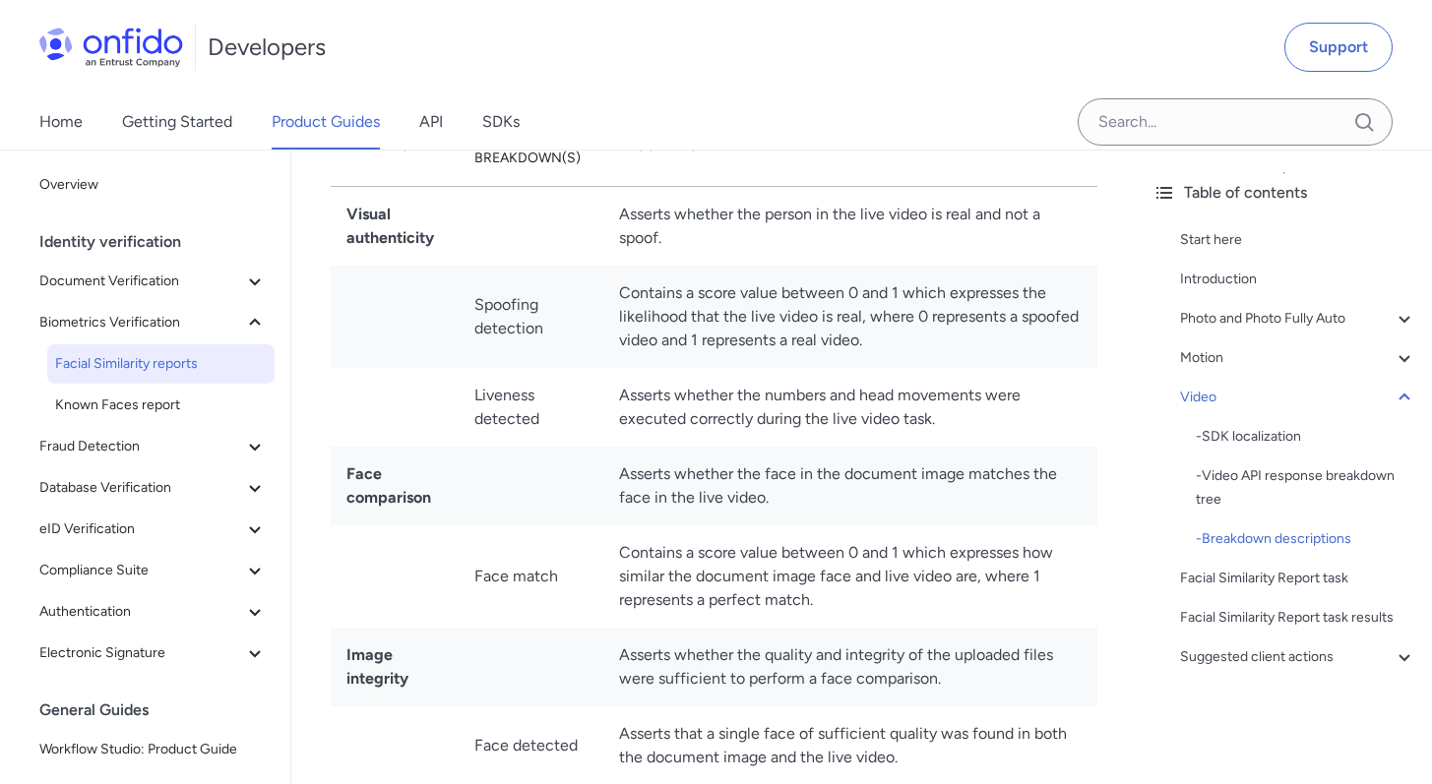
scroll to position [7213, 0]
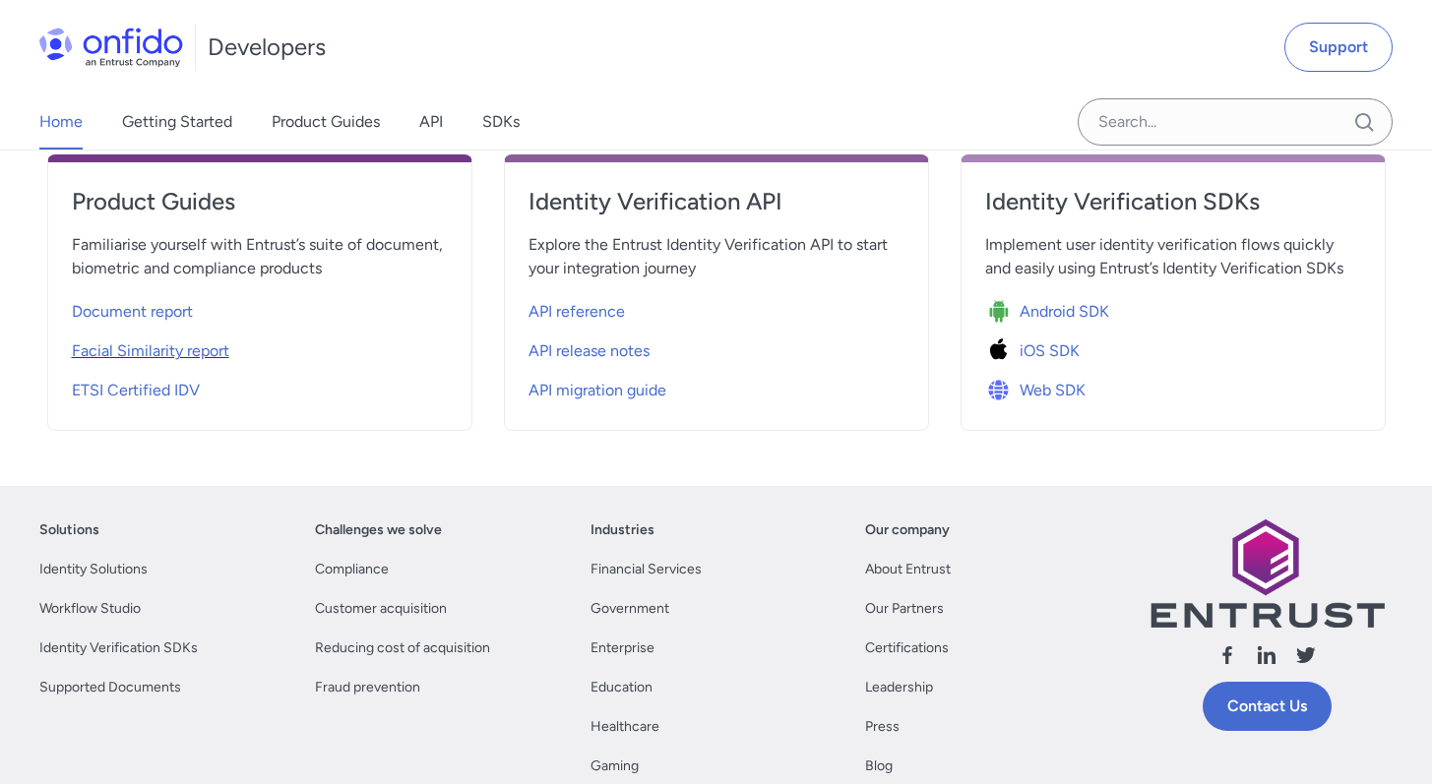
scroll to position [759, 0]
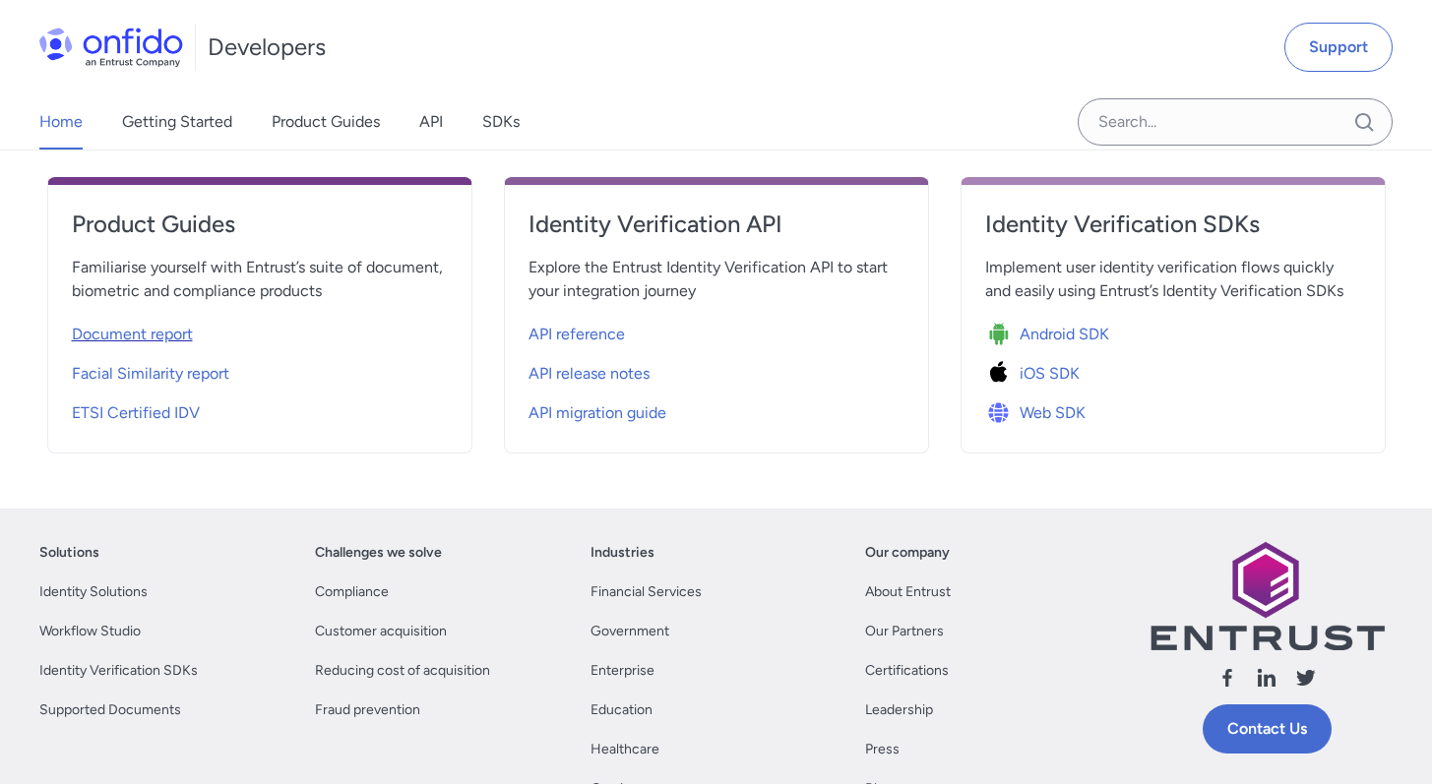
click at [186, 327] on span "Document report" at bounding box center [132, 335] width 121 height 24
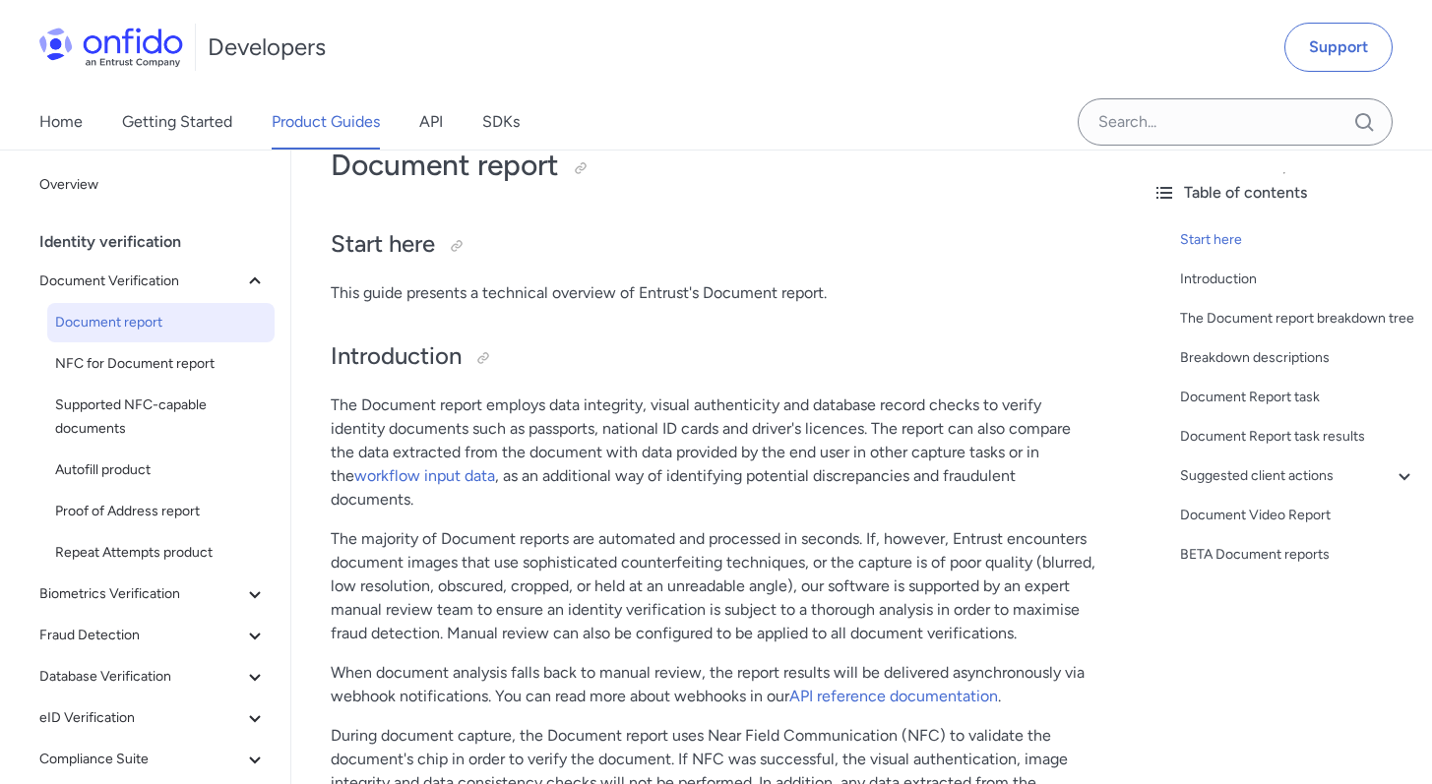
scroll to position [129, 0]
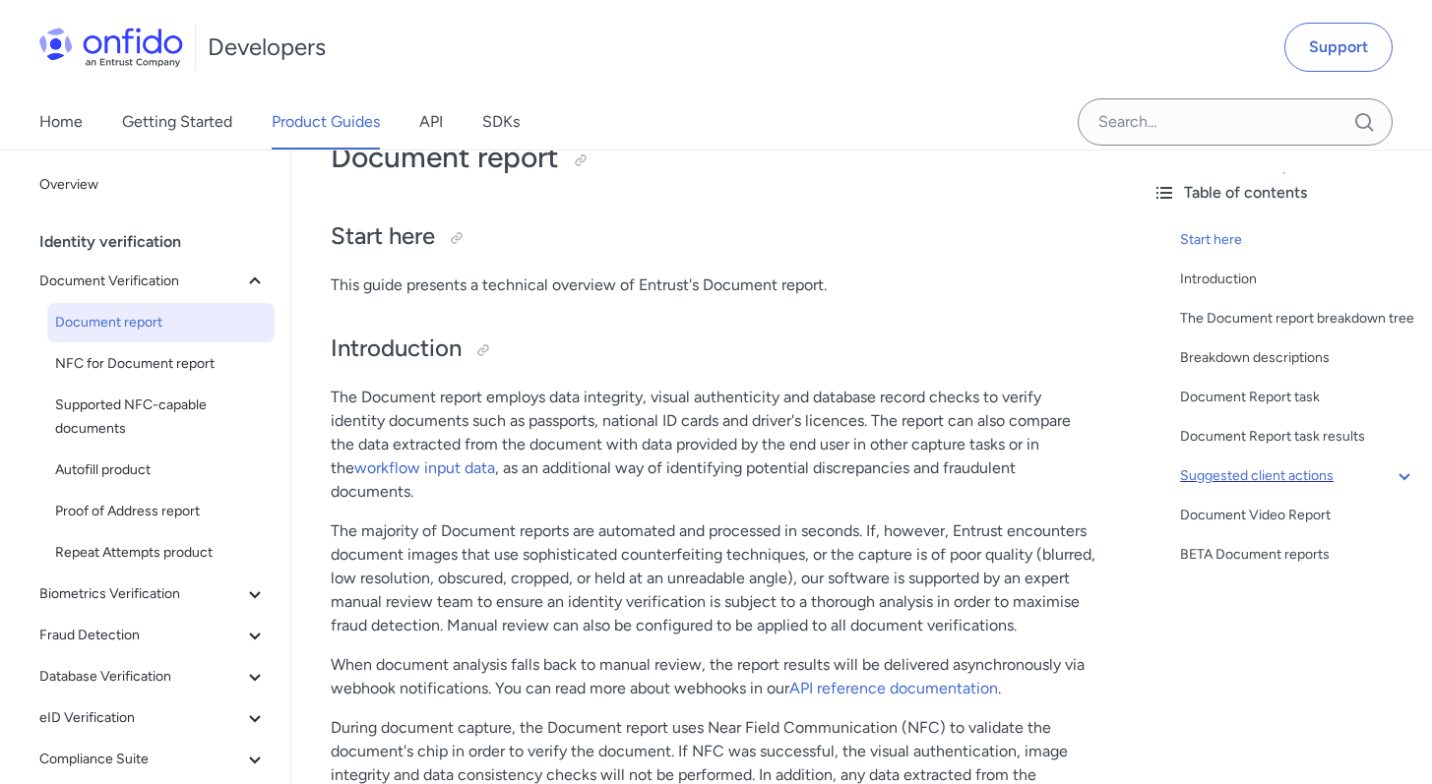
click at [1210, 488] on div "Suggested client actions" at bounding box center [1298, 477] width 236 height 24
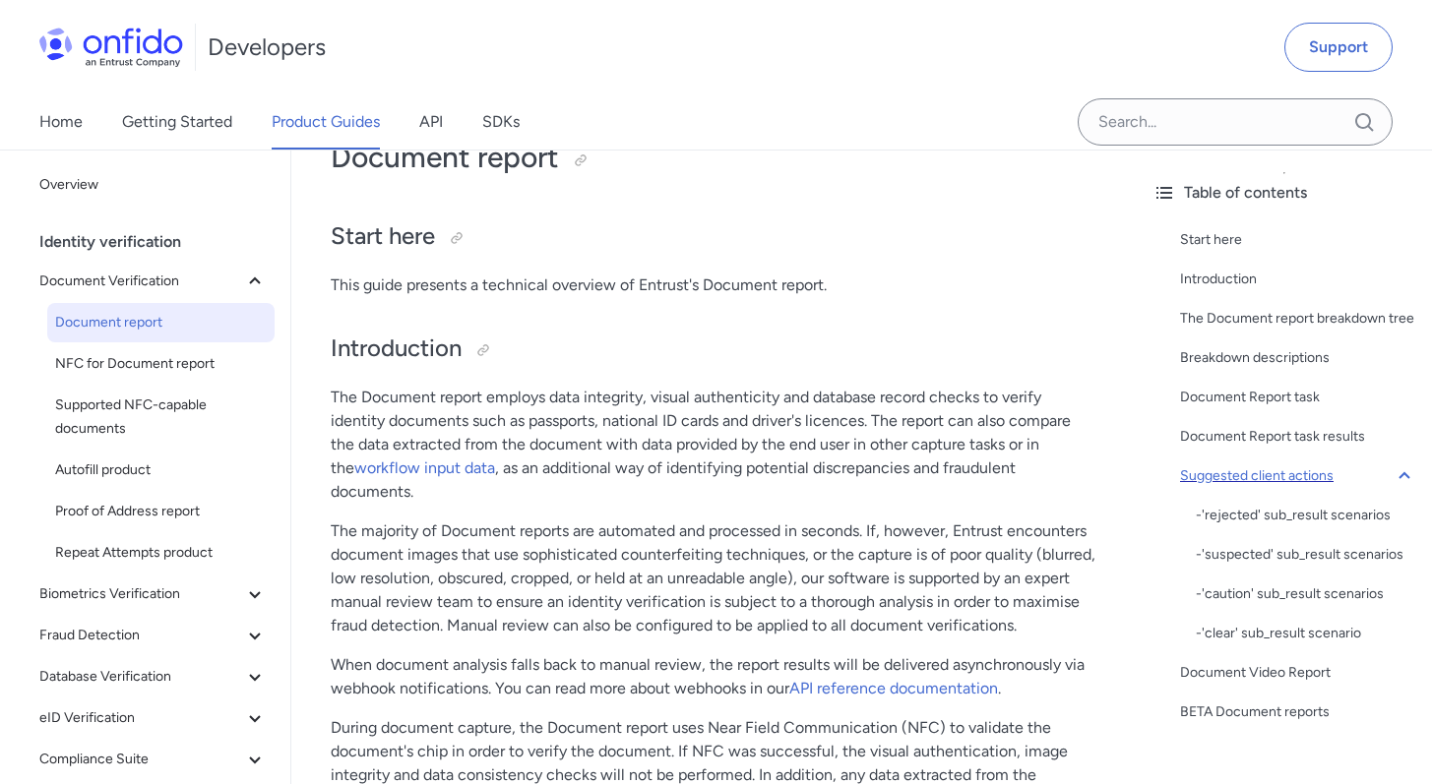
scroll to position [9966, 0]
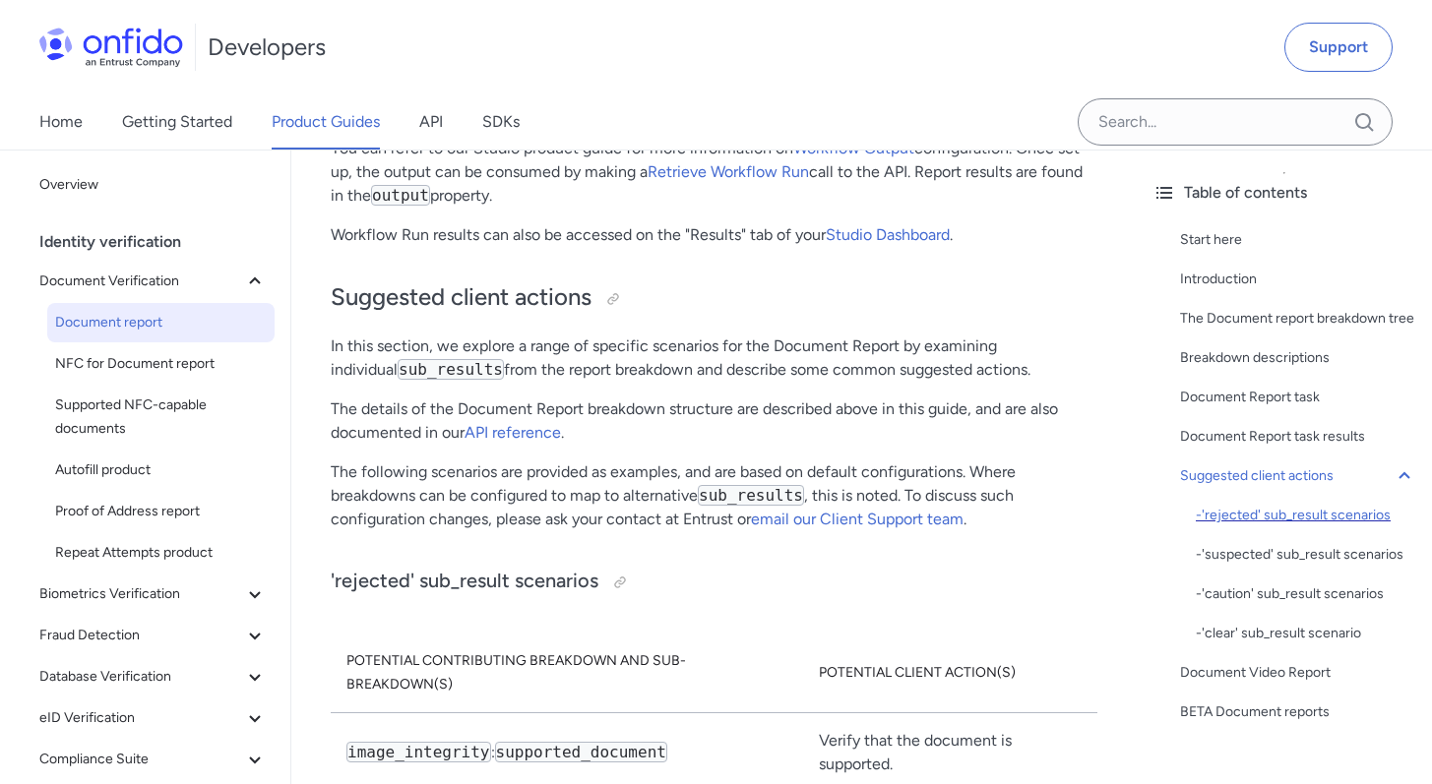
click at [1232, 528] on div "- 'rejected' sub_result scenarios" at bounding box center [1306, 516] width 220 height 24
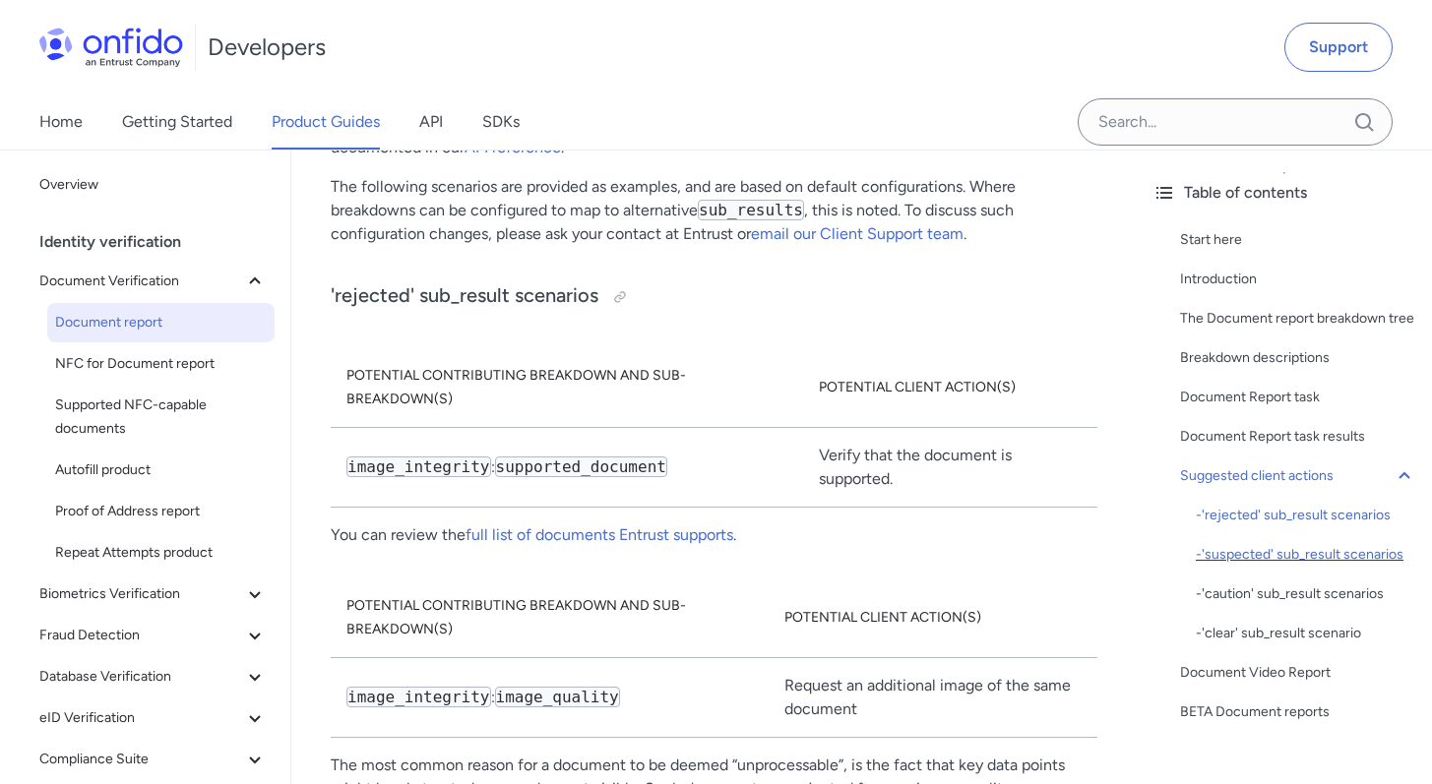
click at [1207, 567] on div "- 'suspected' sub_result scenarios" at bounding box center [1306, 555] width 220 height 24
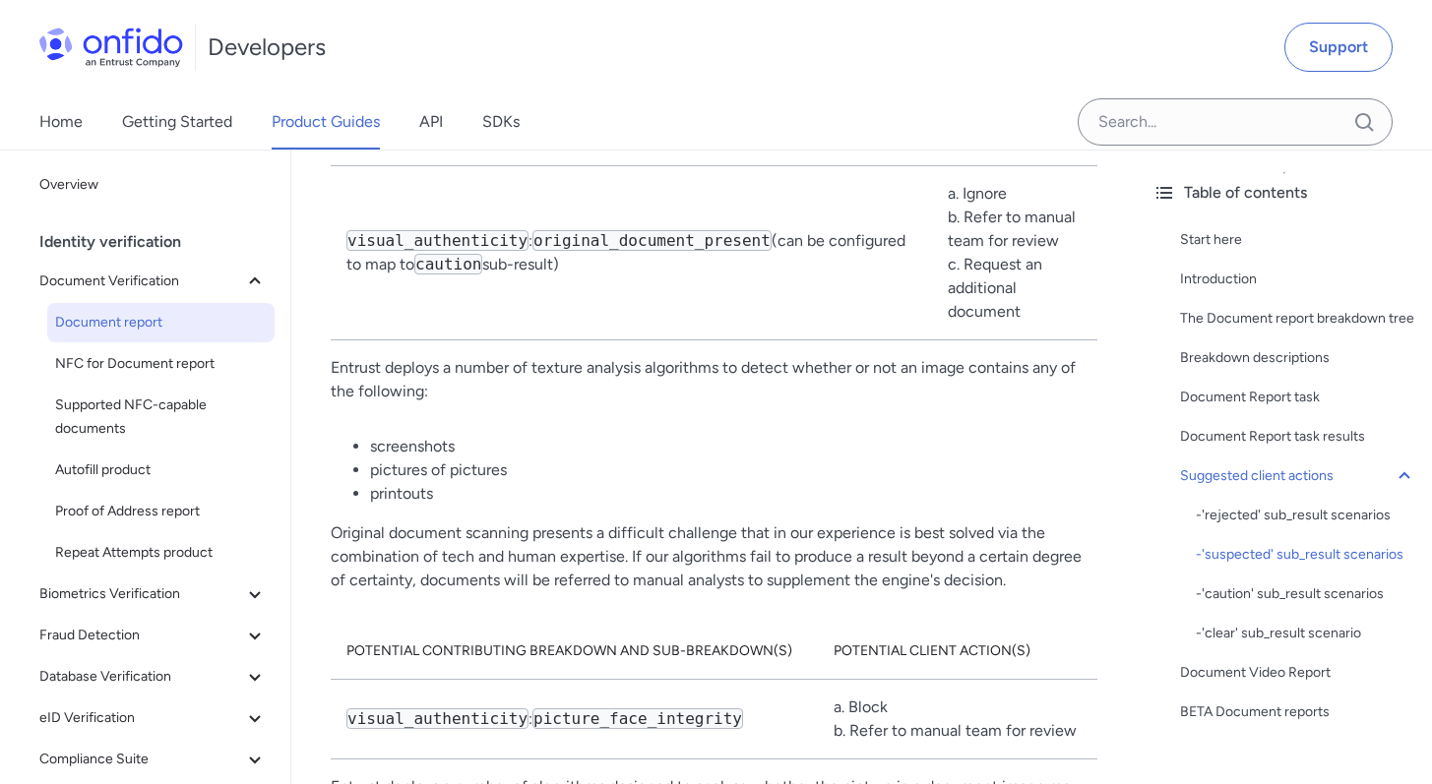
scroll to position [11417, 0]
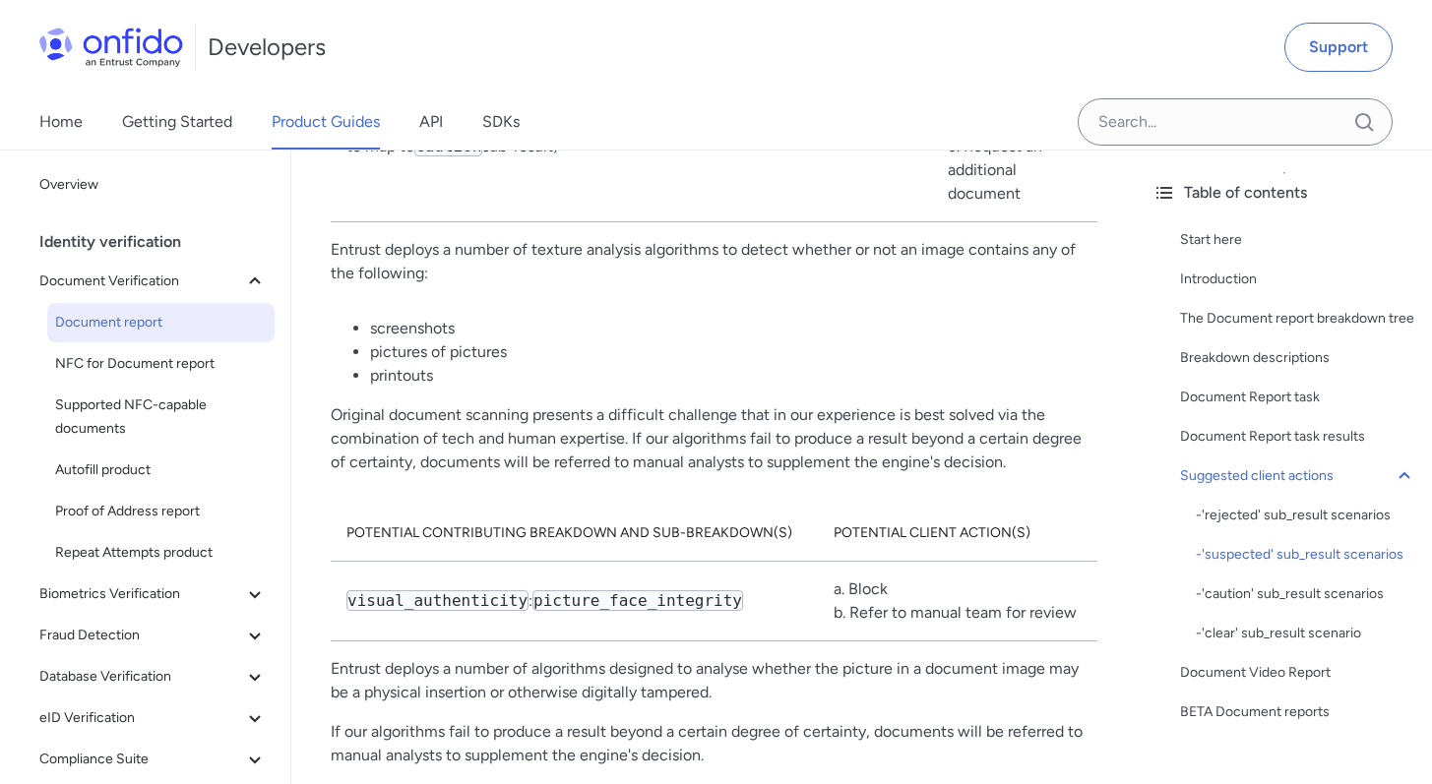
scroll to position [10252, 0]
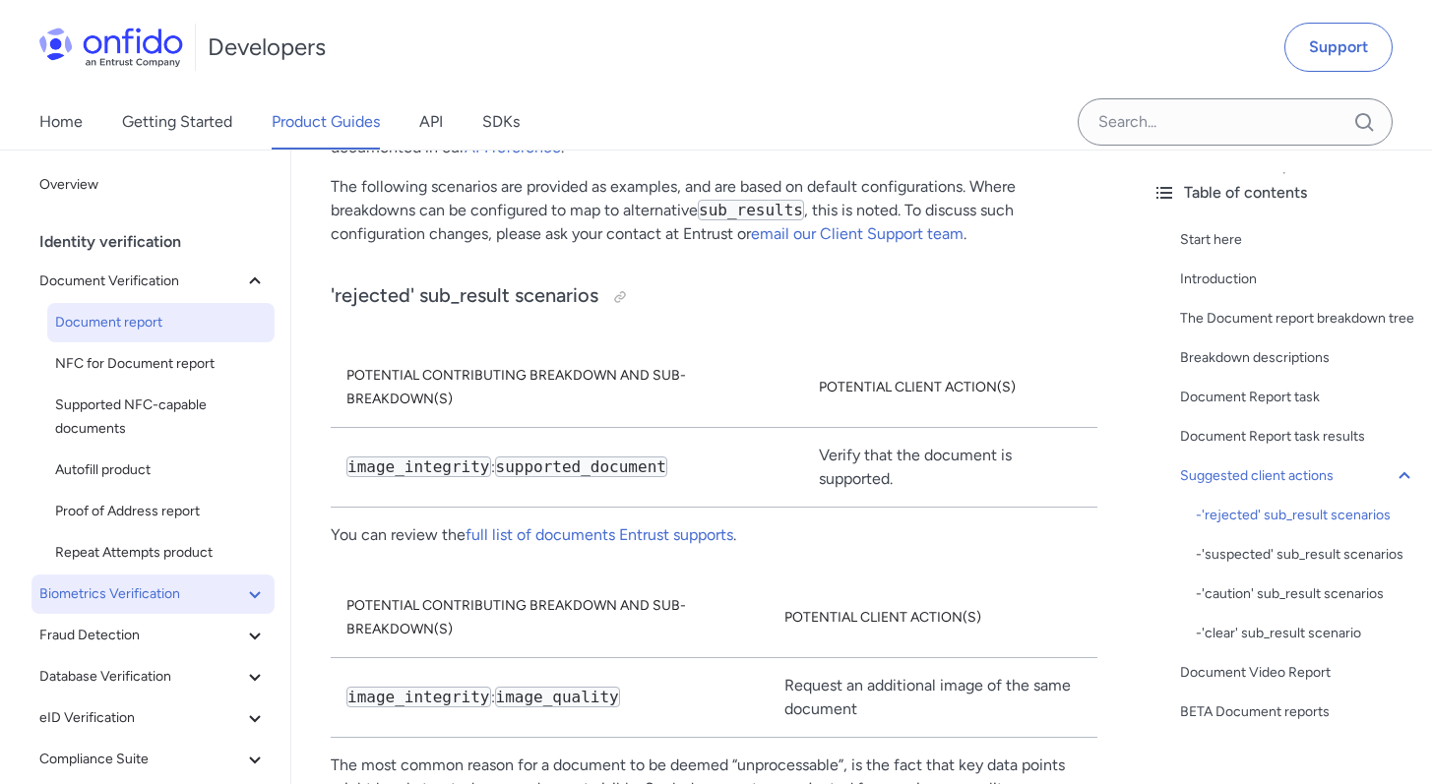
click at [138, 585] on span "Biometrics Verification" at bounding box center [141, 595] width 204 height 24
click at [125, 645] on span "Facial Similarity reports" at bounding box center [161, 636] width 212 height 24
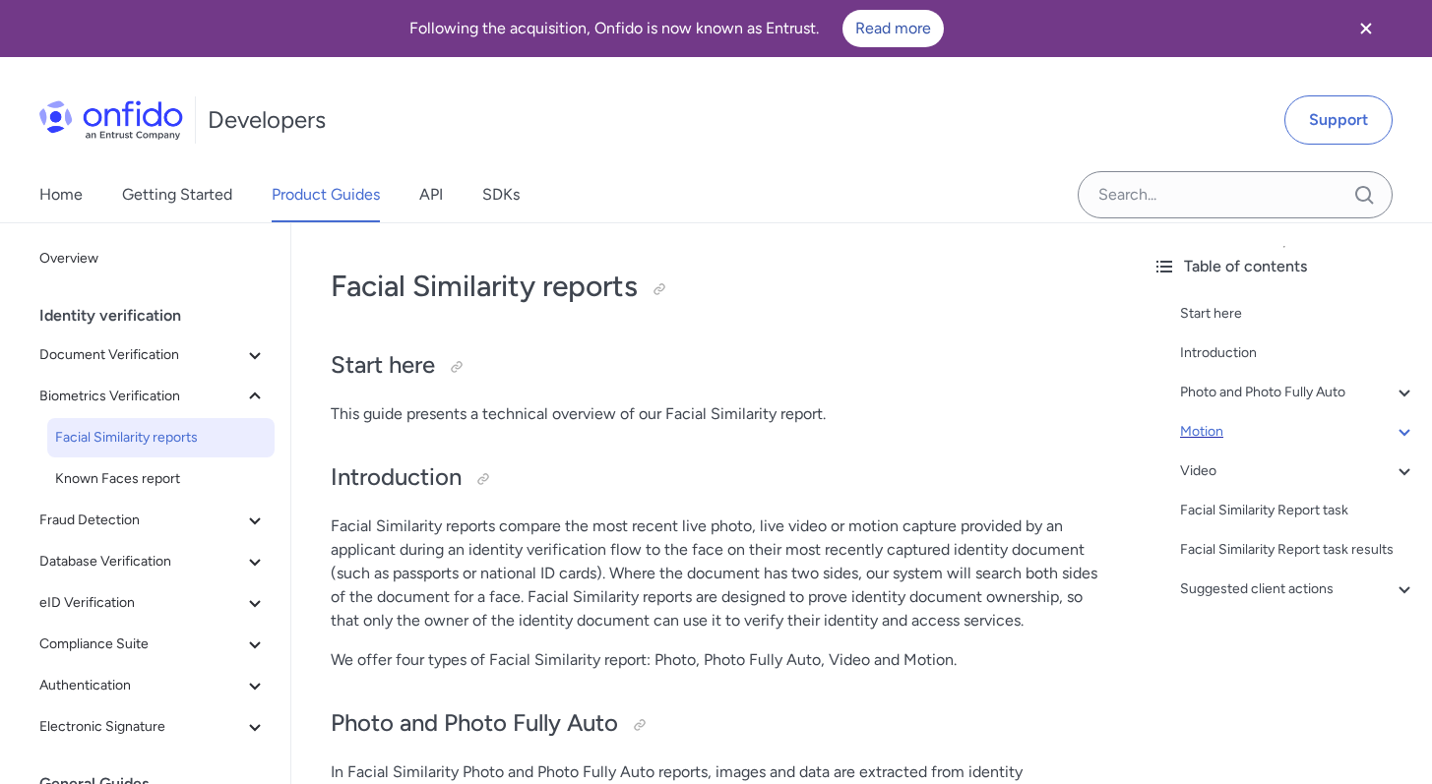
click at [1233, 438] on div "Motion" at bounding box center [1298, 432] width 236 height 24
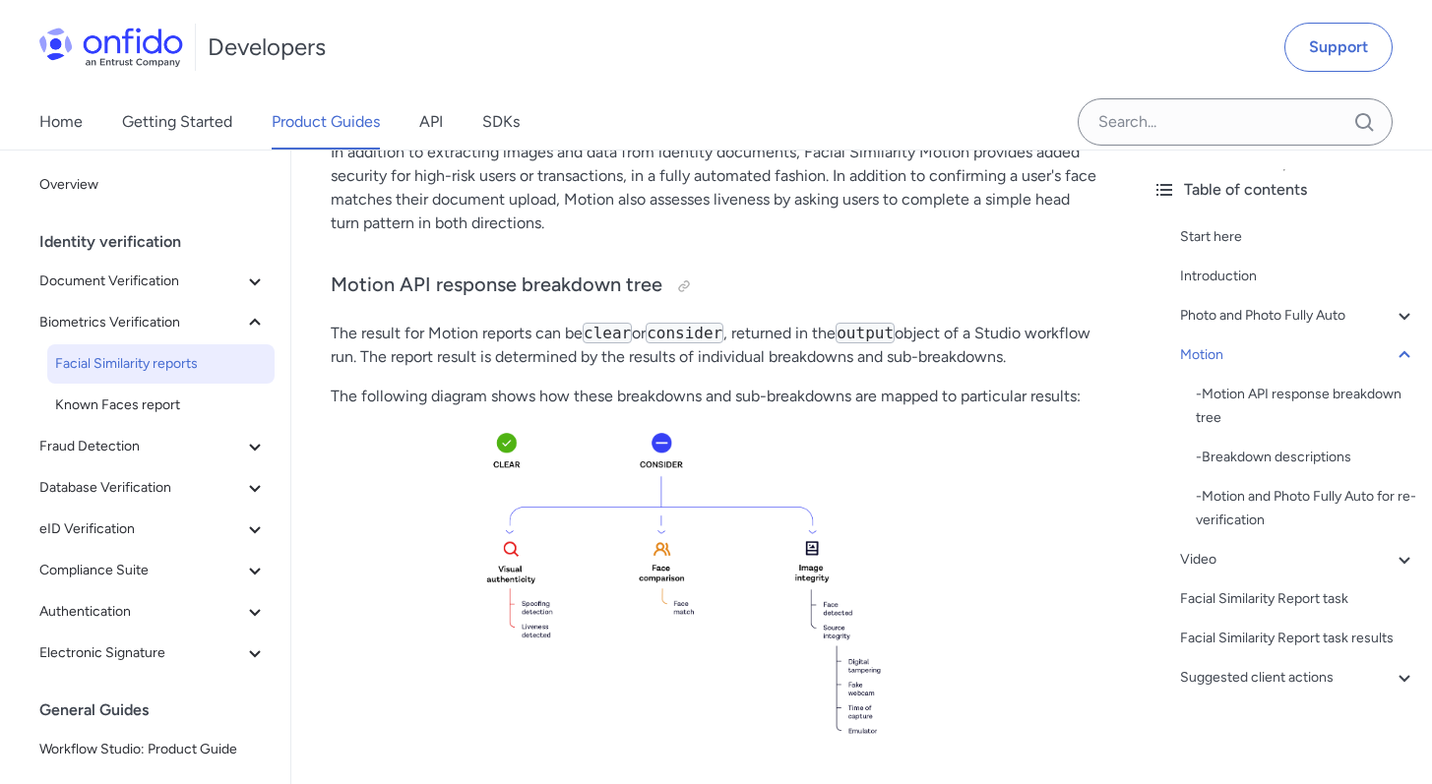
scroll to position [2538, 0]
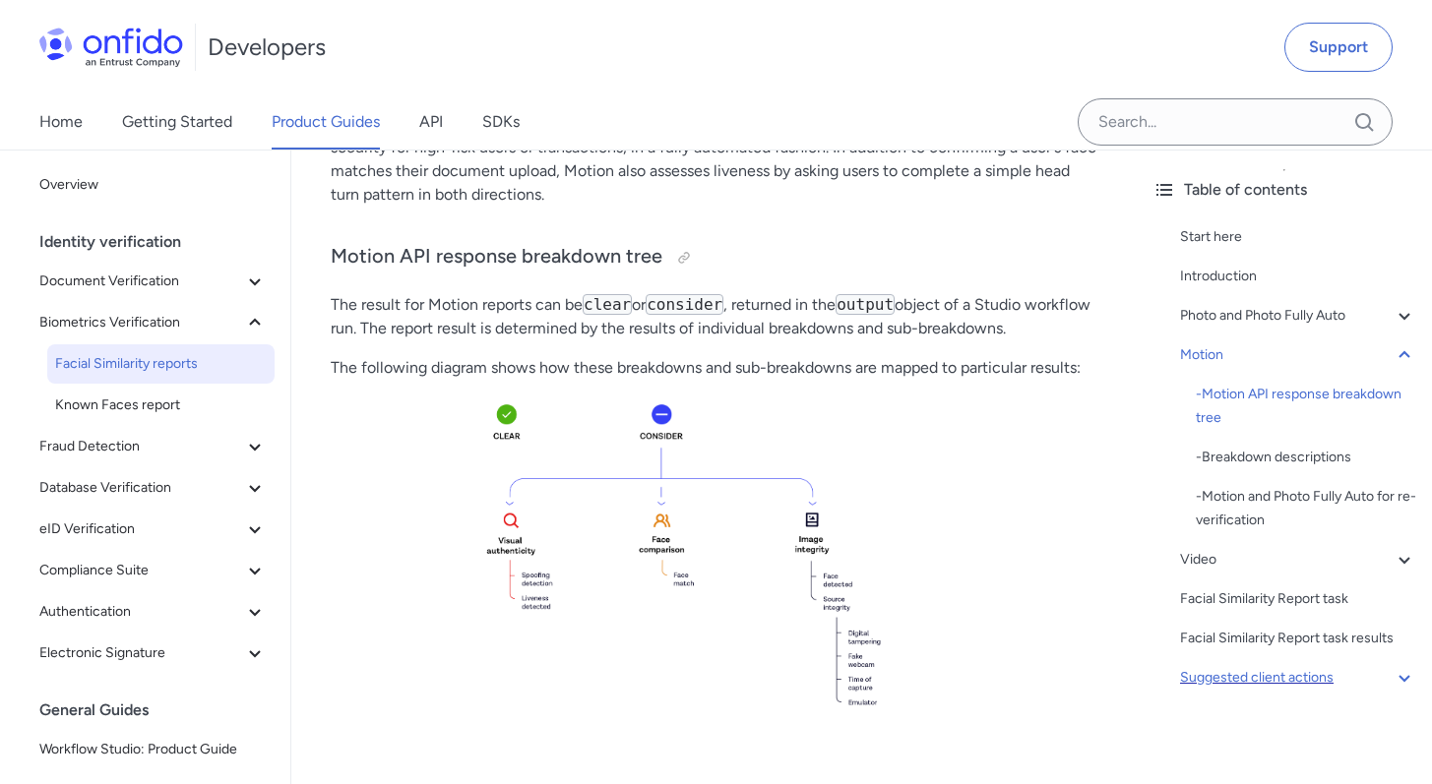
click at [1218, 676] on div "Suggested client actions" at bounding box center [1298, 678] width 236 height 24
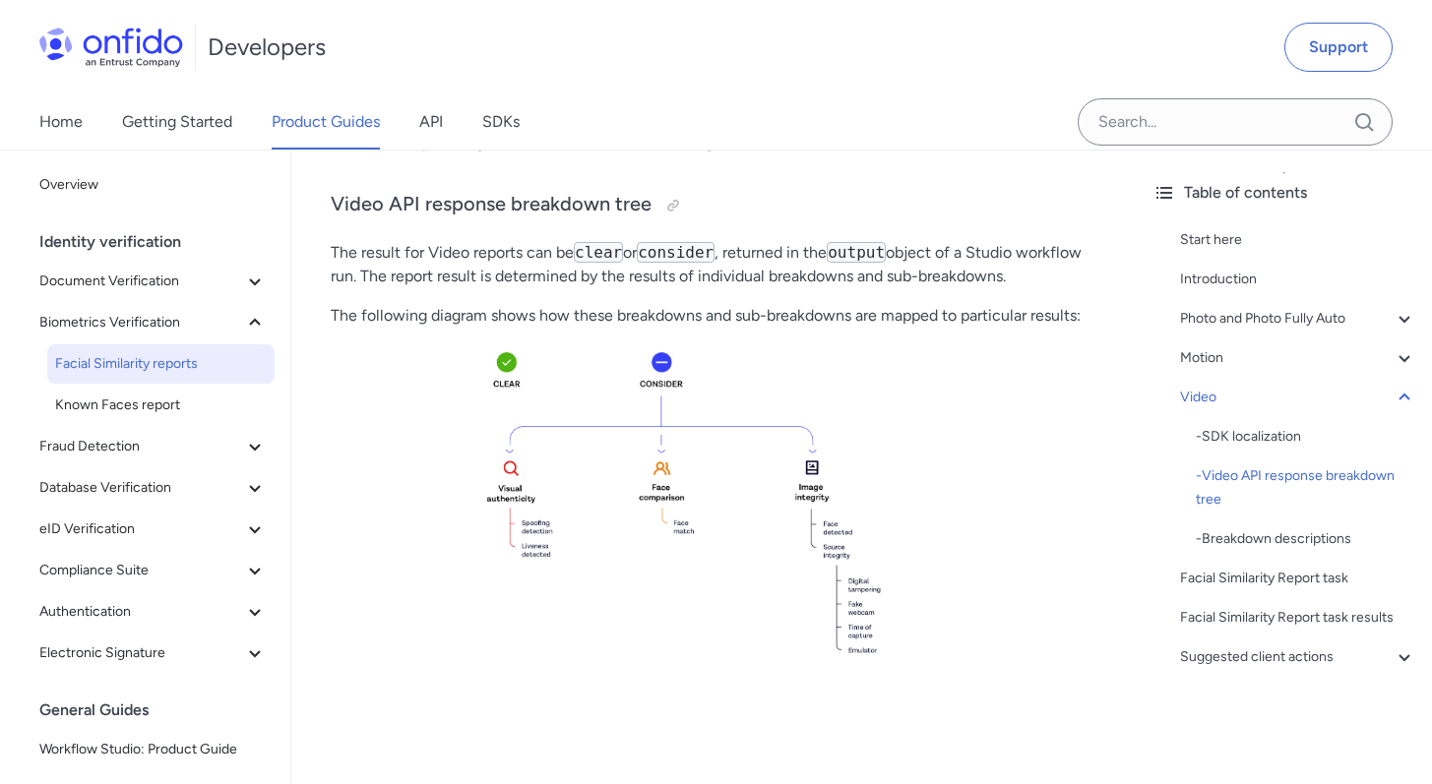
scroll to position [6275, 0]
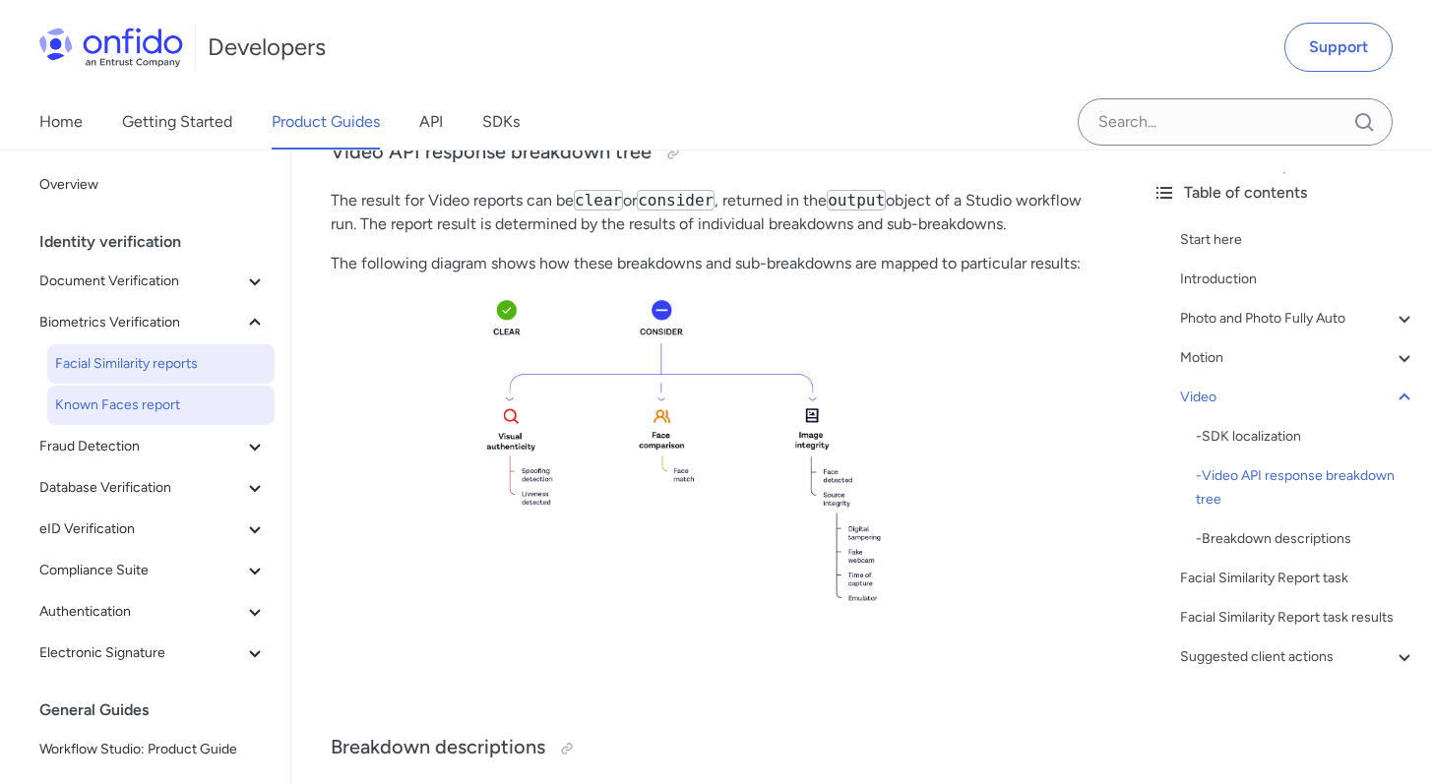
click at [161, 415] on span "Known Faces report" at bounding box center [161, 406] width 212 height 24
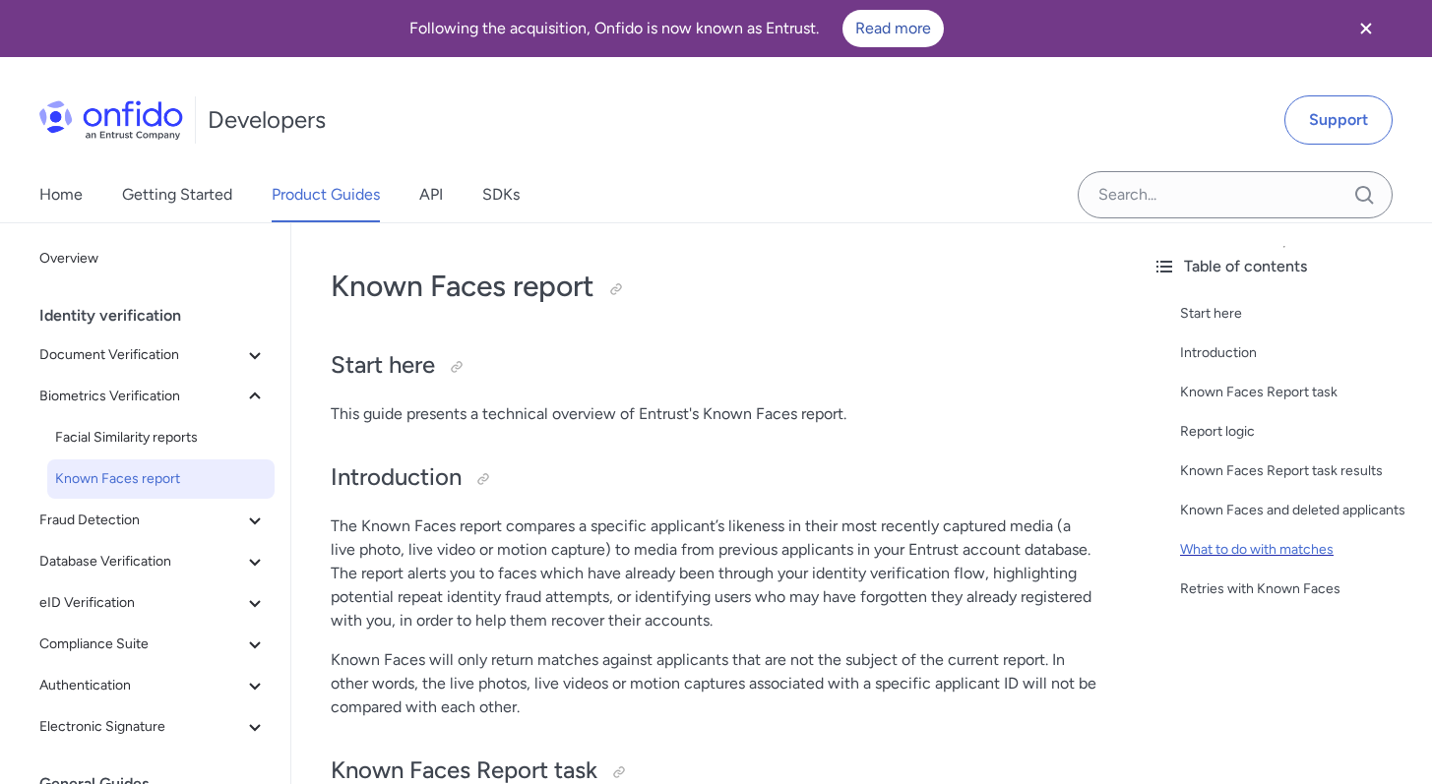
click at [1204, 562] on div "What to do with matches" at bounding box center [1298, 550] width 236 height 24
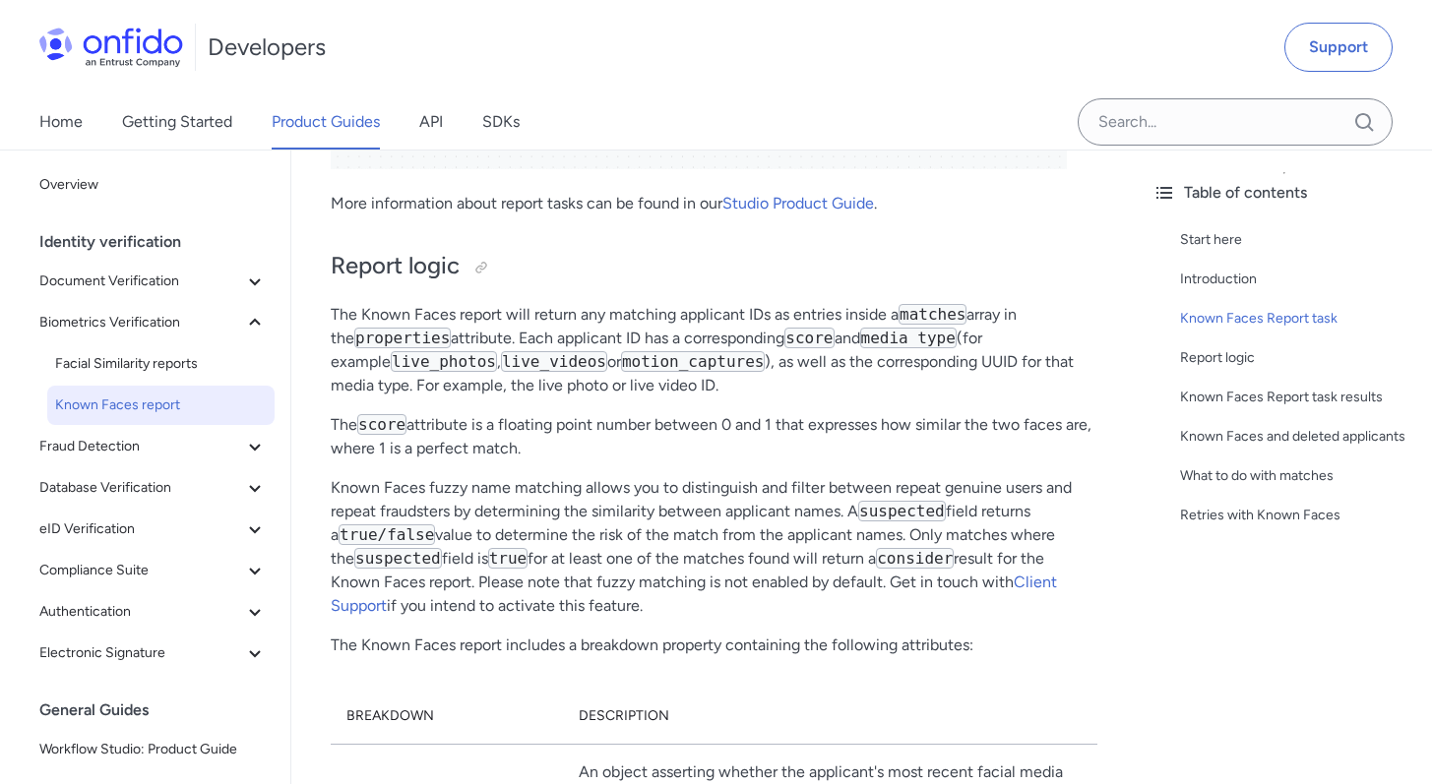
scroll to position [1972, 0]
